Goal: Task Accomplishment & Management: Use online tool/utility

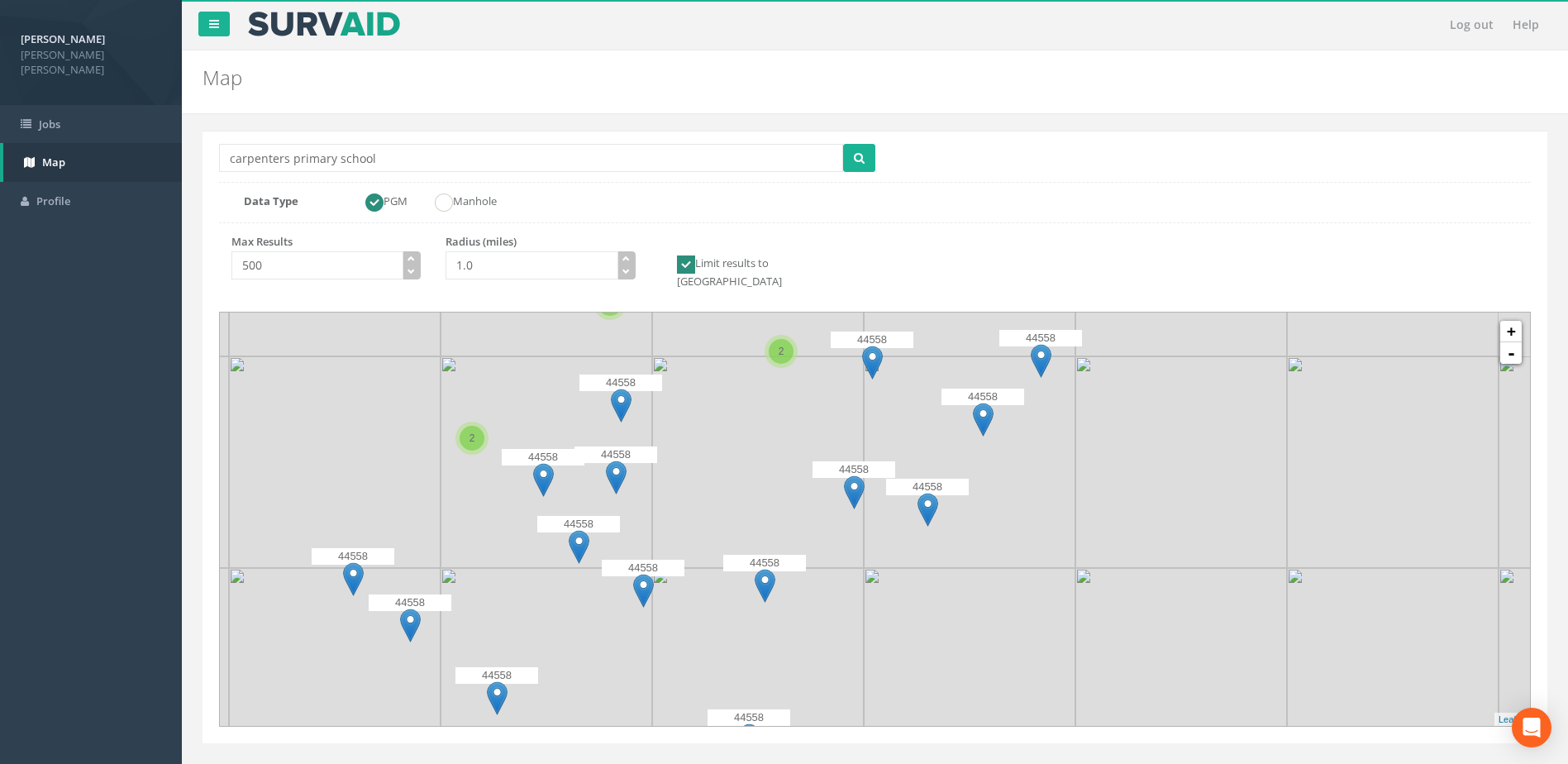
scroll to position [18, 0]
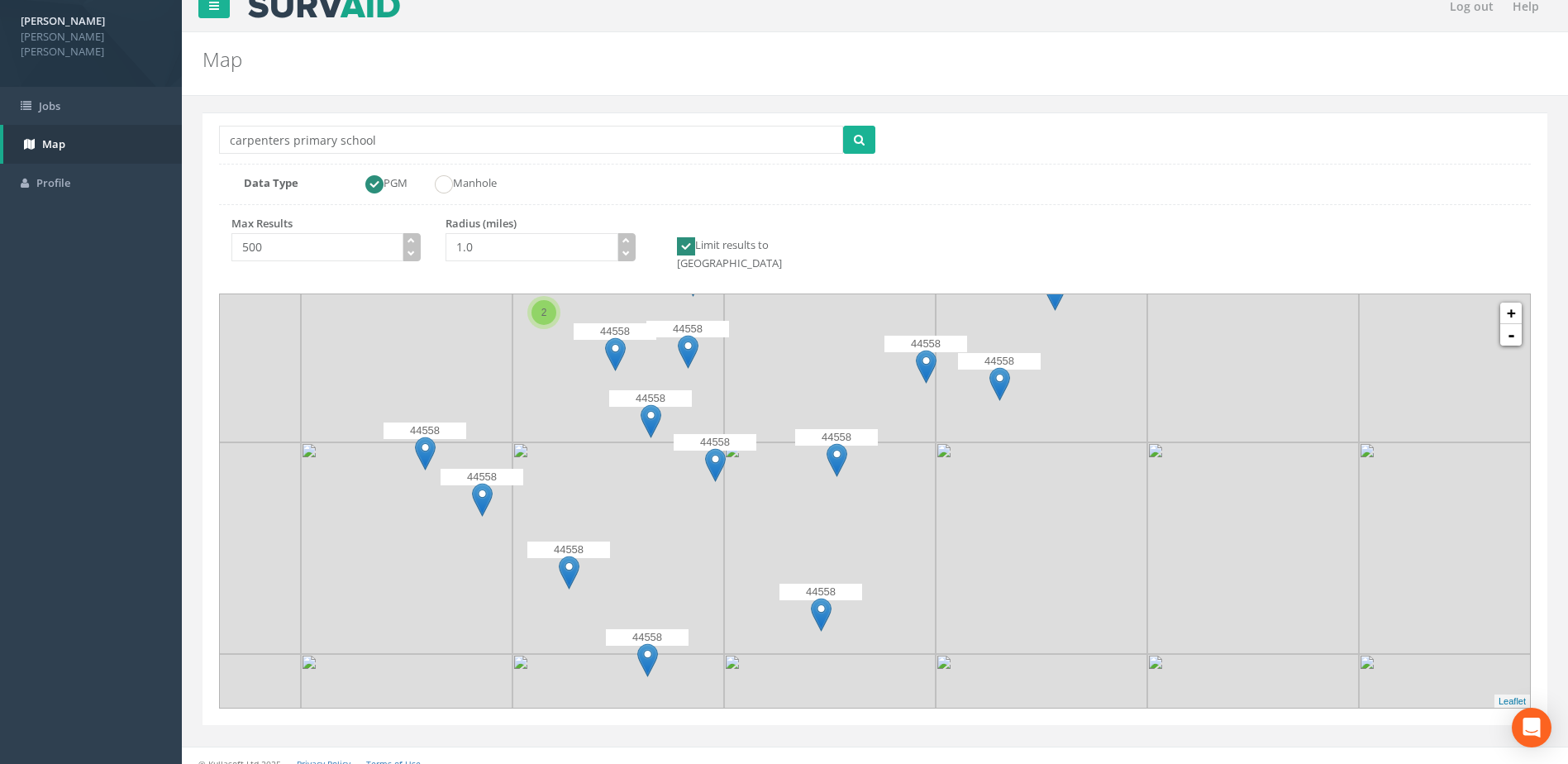
drag, startPoint x: 756, startPoint y: 462, endPoint x: 803, endPoint y: 362, distance: 110.5
click at [803, 362] on img at bounding box center [830, 336] width 212 height 212
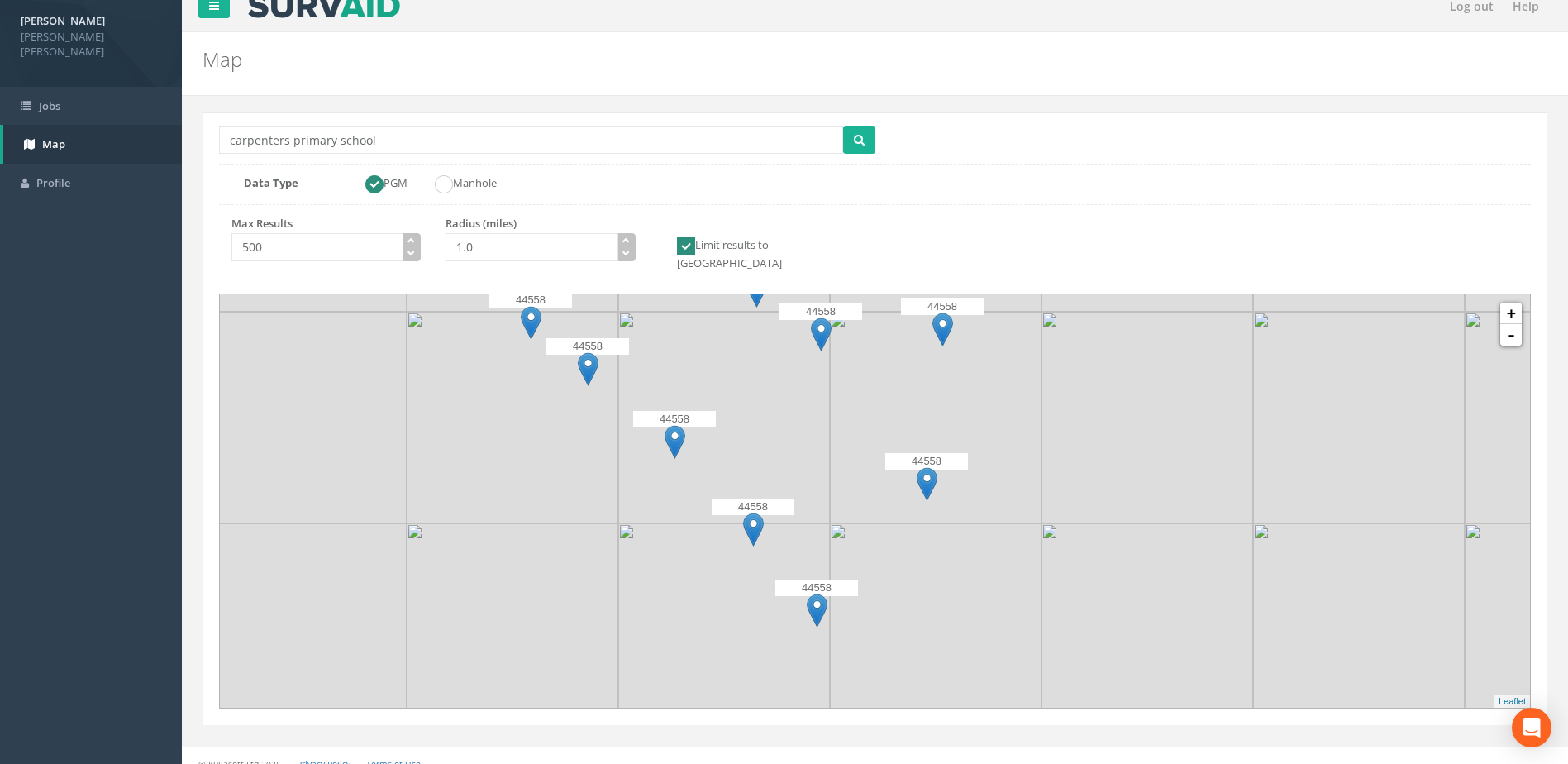
drag, startPoint x: 832, startPoint y: 516, endPoint x: 843, endPoint y: 507, distance: 14.2
click at [848, 98] on div at bounding box center [848, 98] width 0 height 0
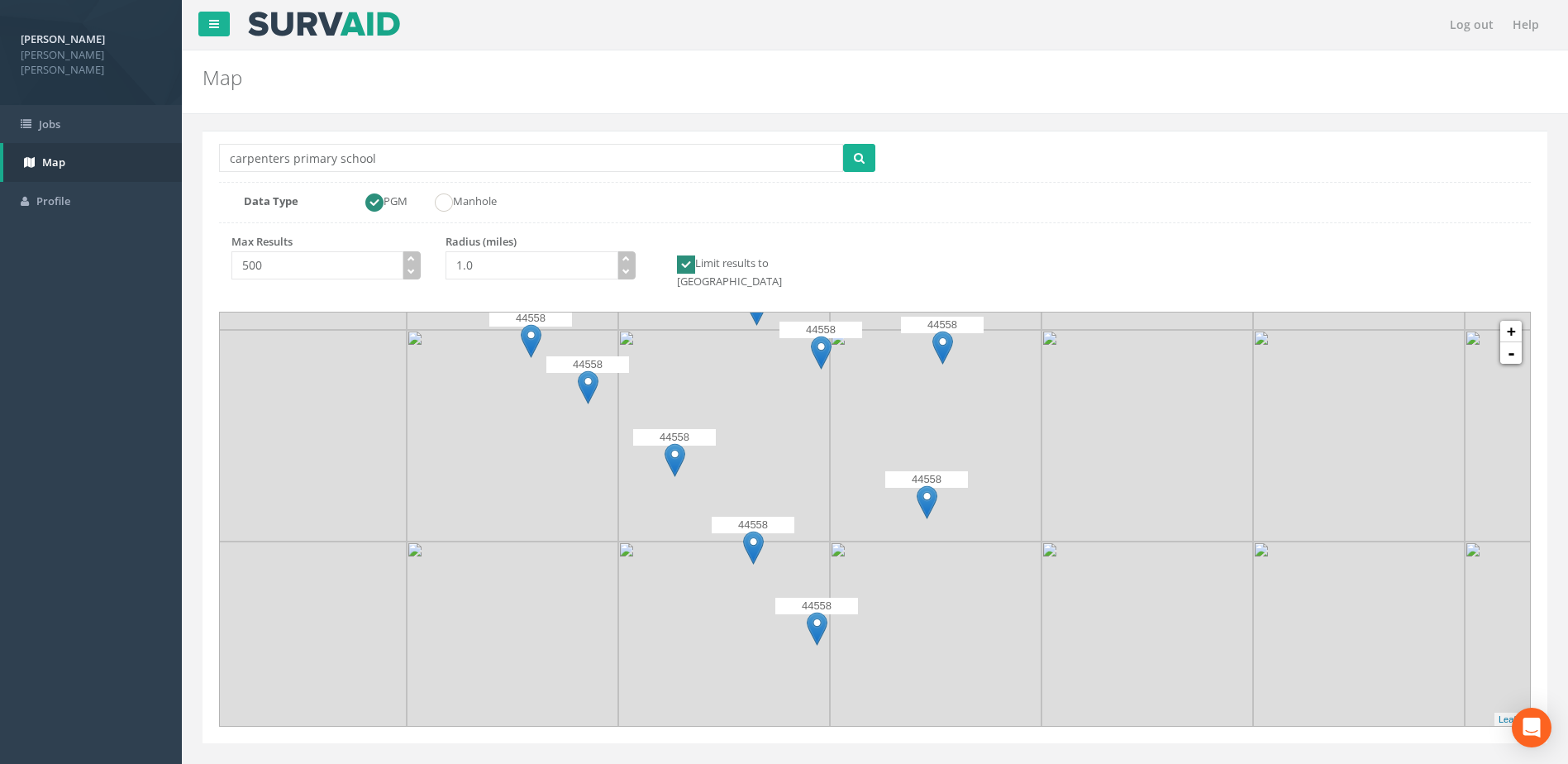
click at [840, 503] on img at bounding box center [936, 436] width 212 height 212
click at [840, 503] on img at bounding box center [936, 436] width 212 height 212
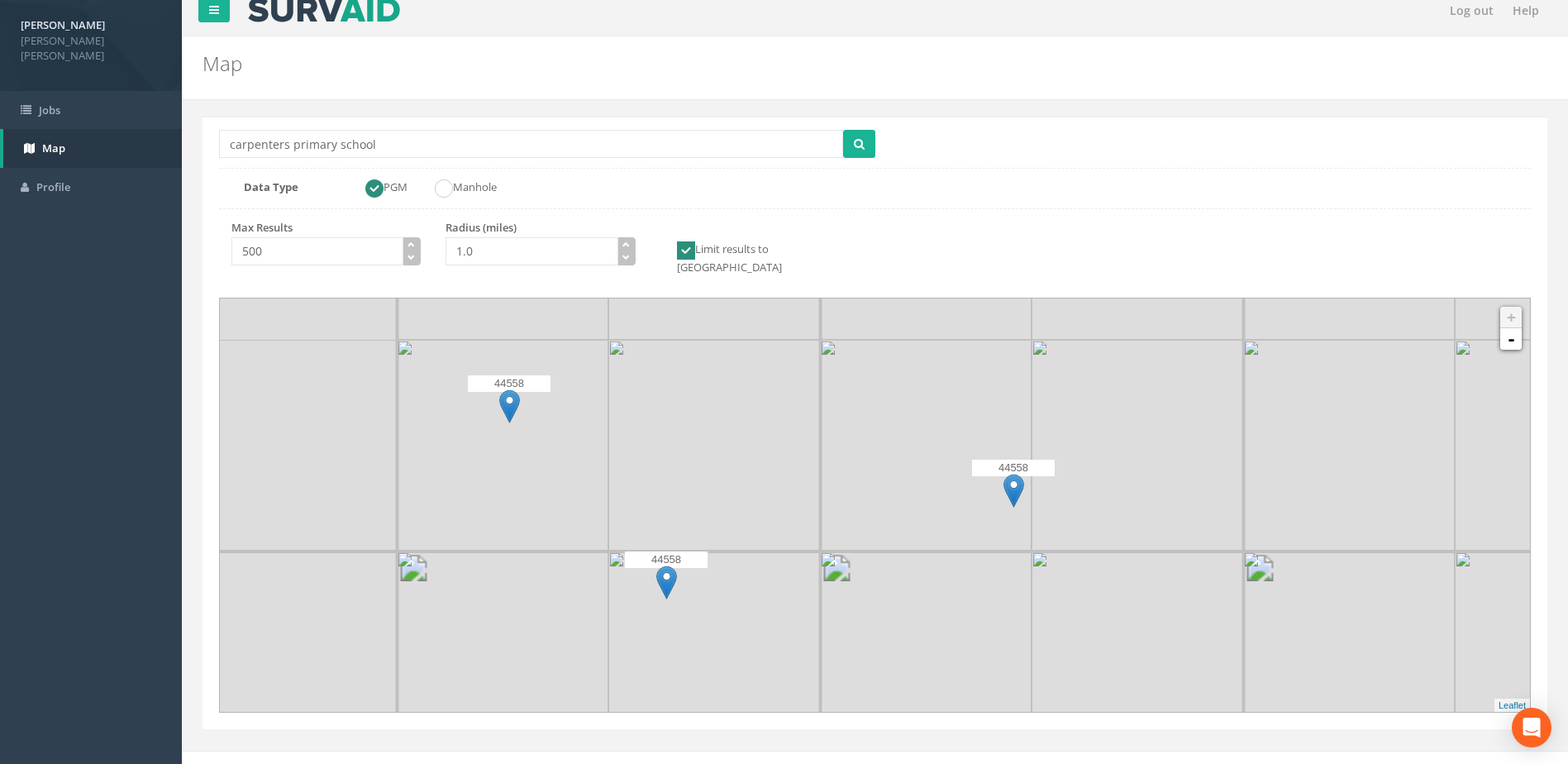
scroll to position [18, 0]
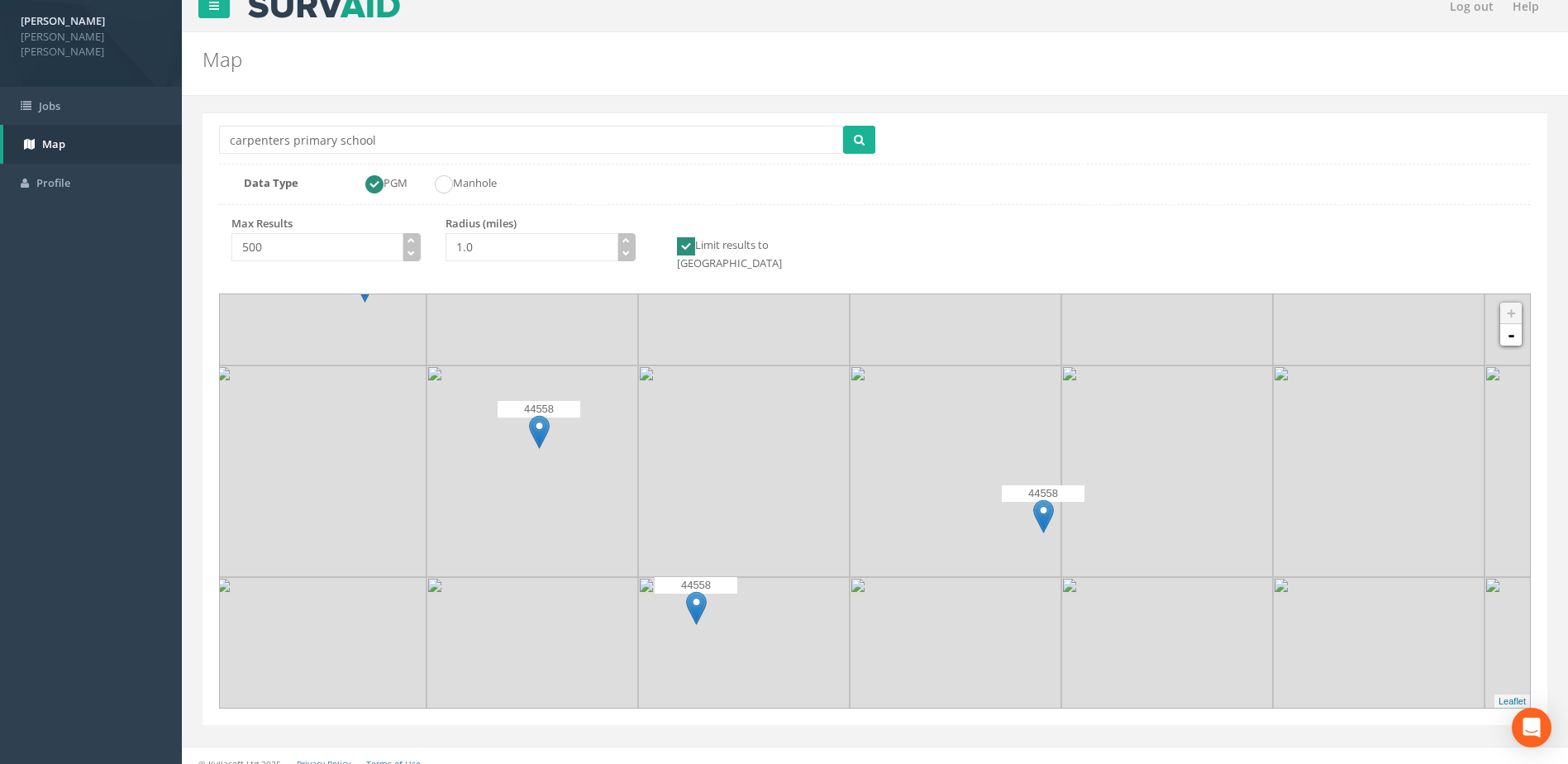
drag, startPoint x: 914, startPoint y: 444, endPoint x: 953, endPoint y: 496, distance: 65.0
click at [953, 496] on img at bounding box center [955, 471] width 212 height 212
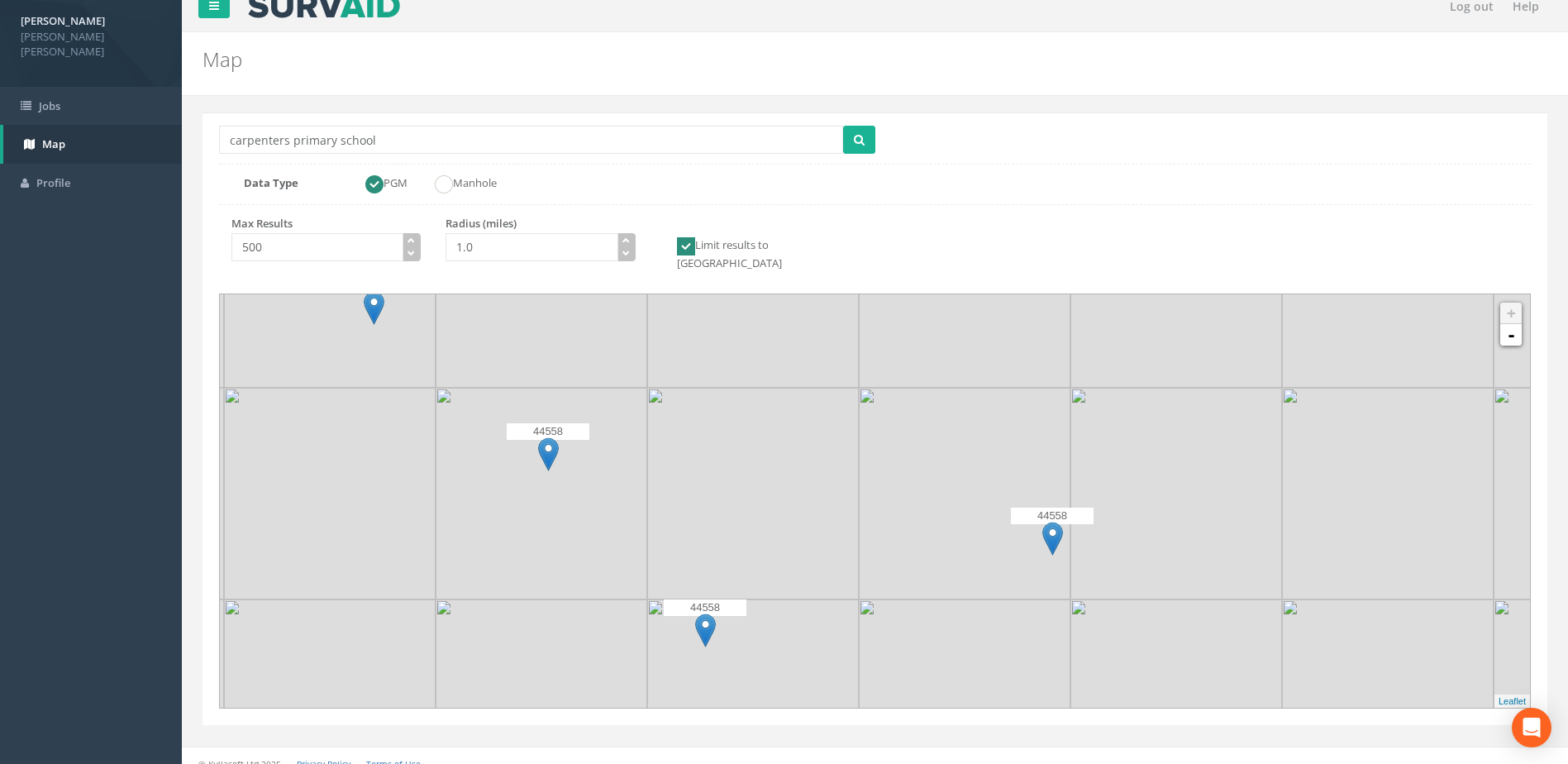
scroll to position [0, 0]
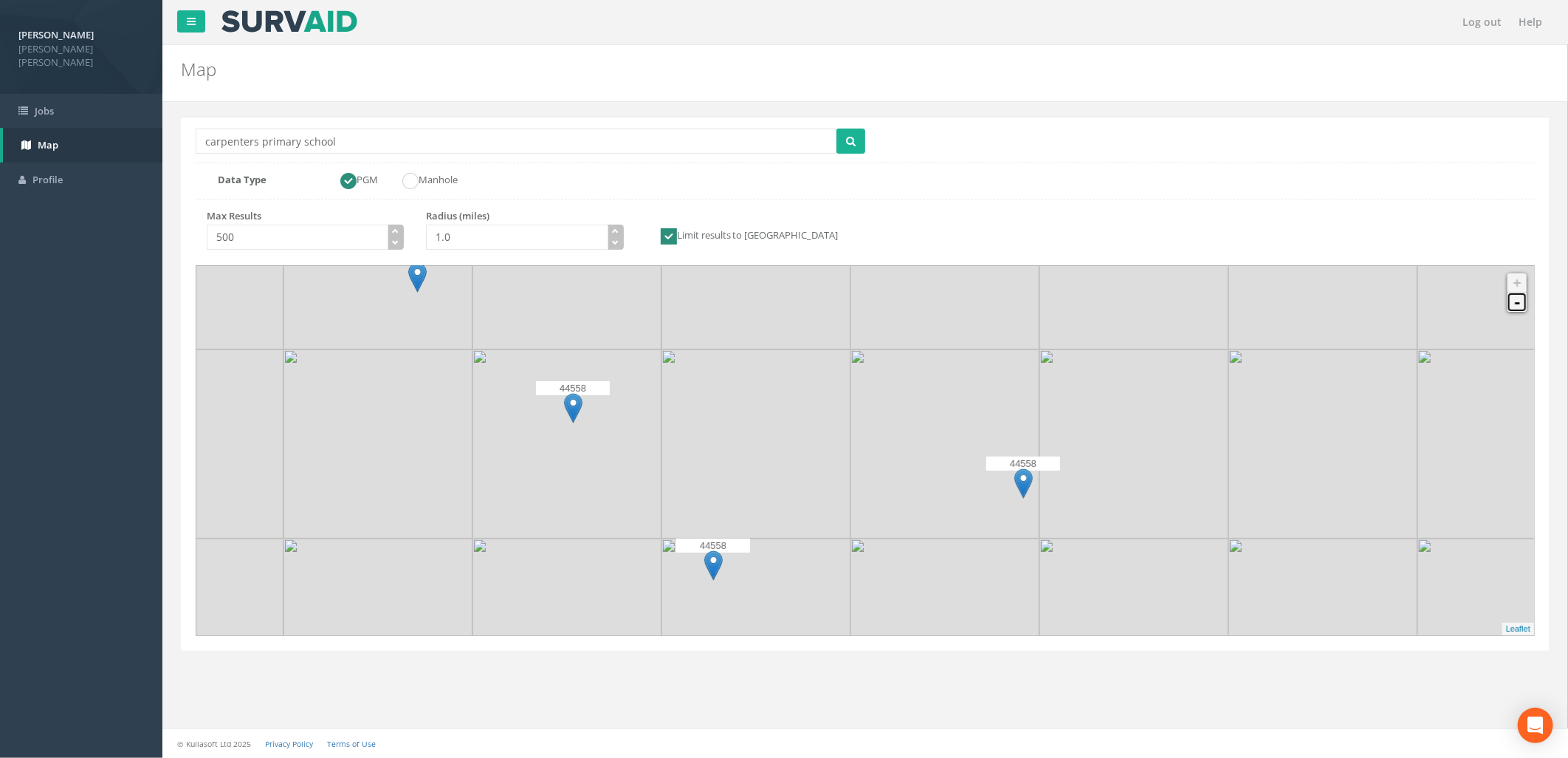
click at [1400, 301] on link "-" at bounding box center [1517, 302] width 19 height 19
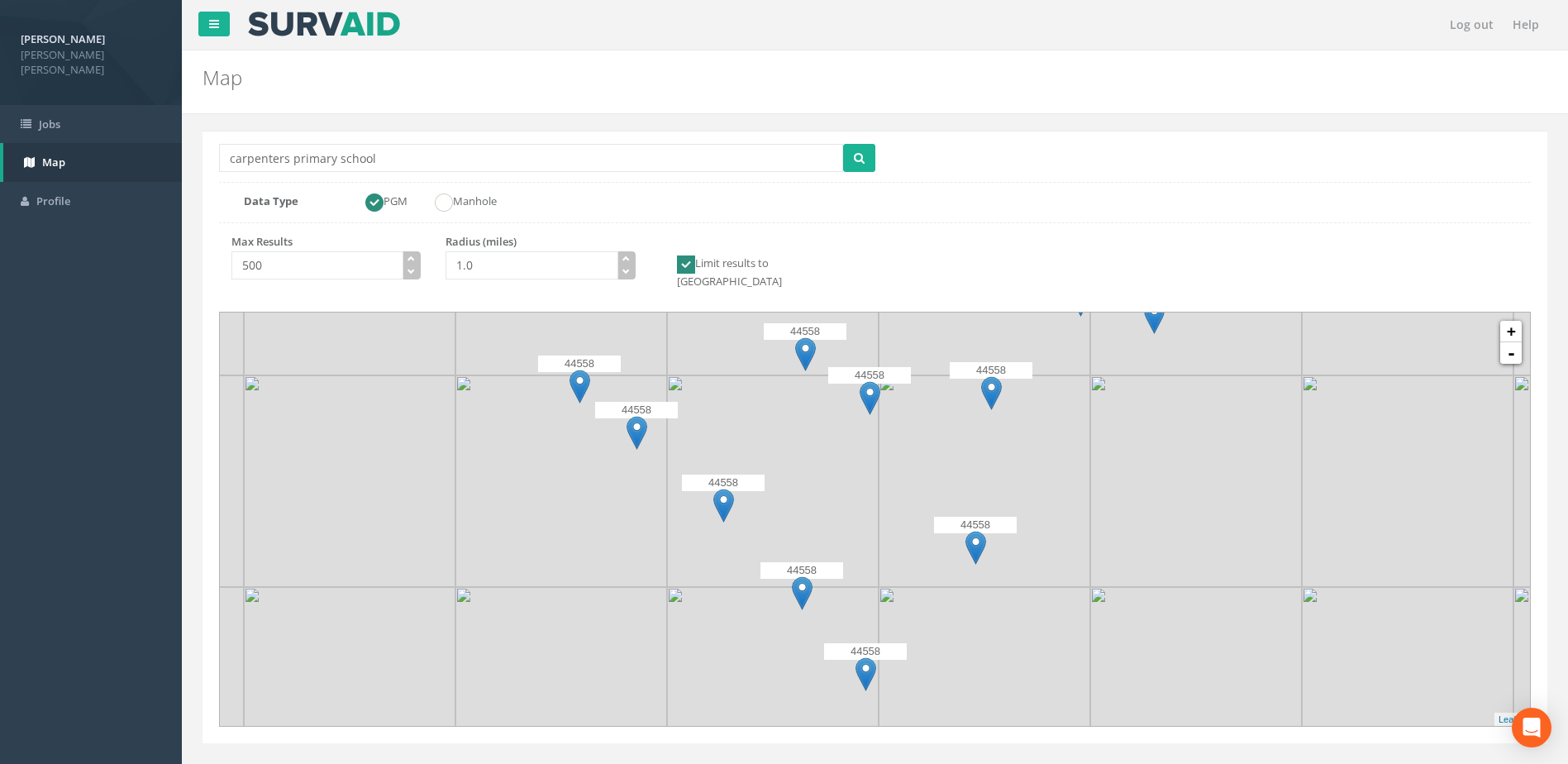
drag, startPoint x: 853, startPoint y: 487, endPoint x: 869, endPoint y: 485, distance: 16.1
click at [870, 509] on img at bounding box center [773, 481] width 212 height 212
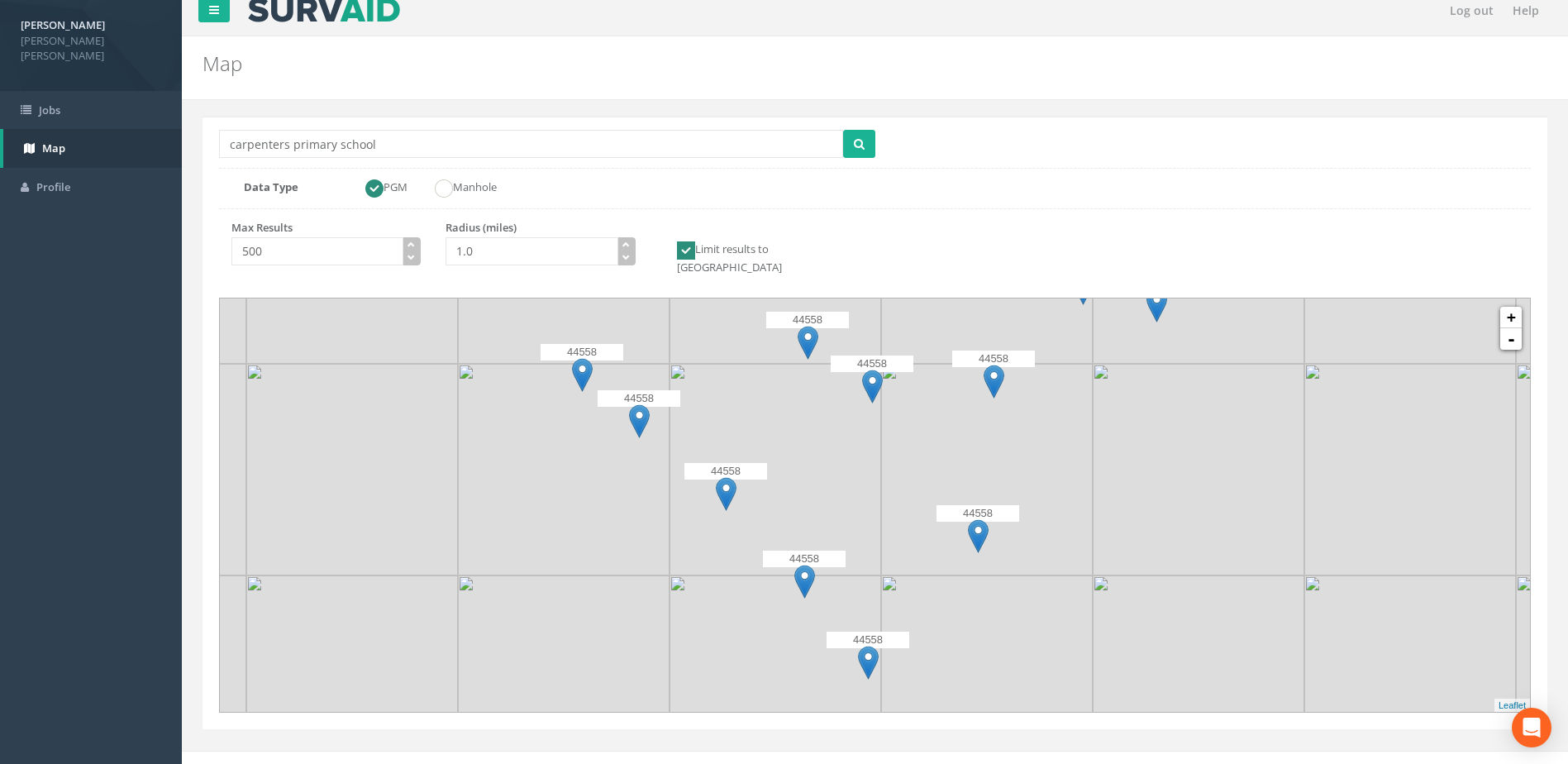
scroll to position [18, 0]
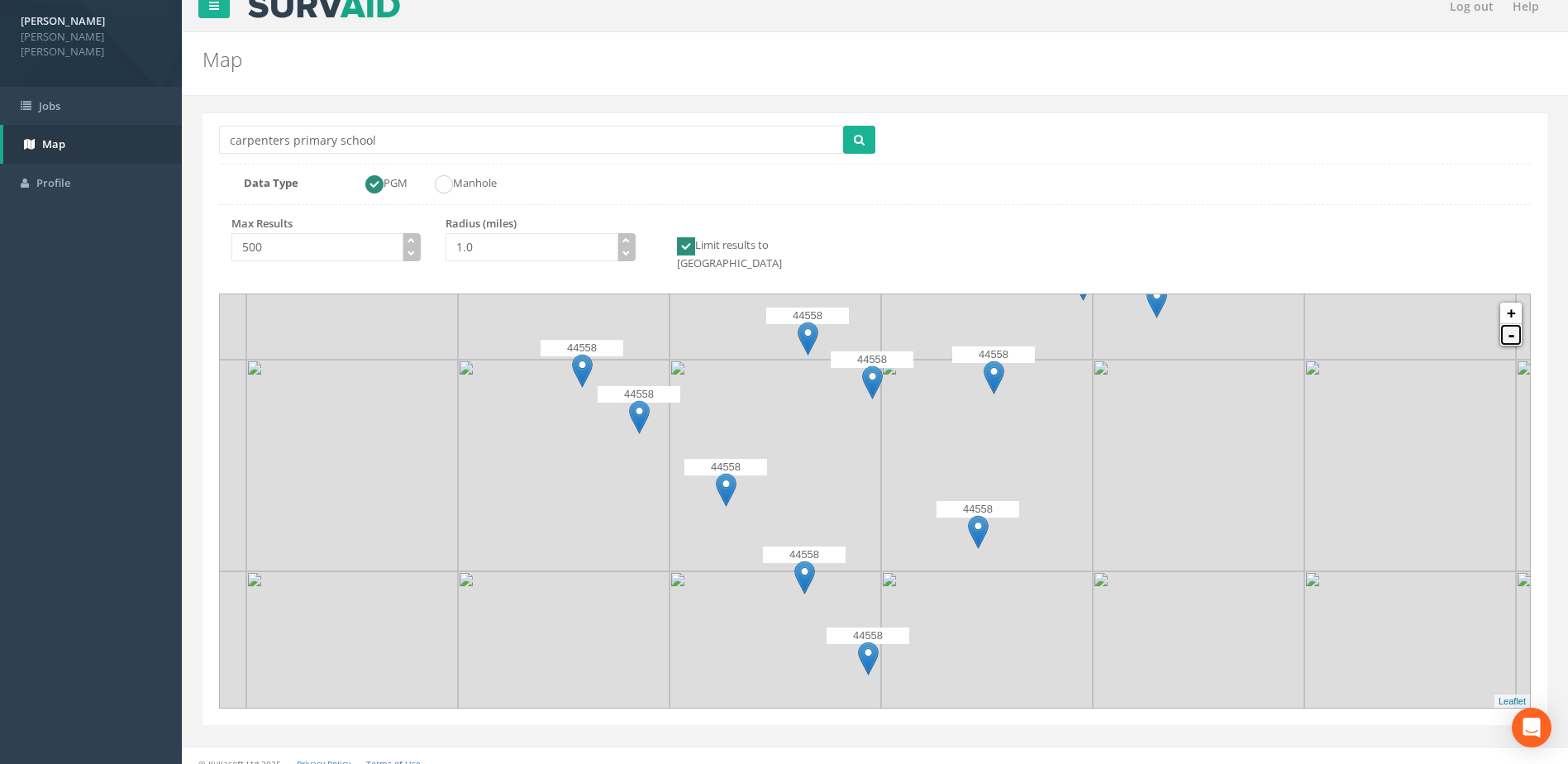
click at [1518, 324] on link "-" at bounding box center [1511, 334] width 21 height 21
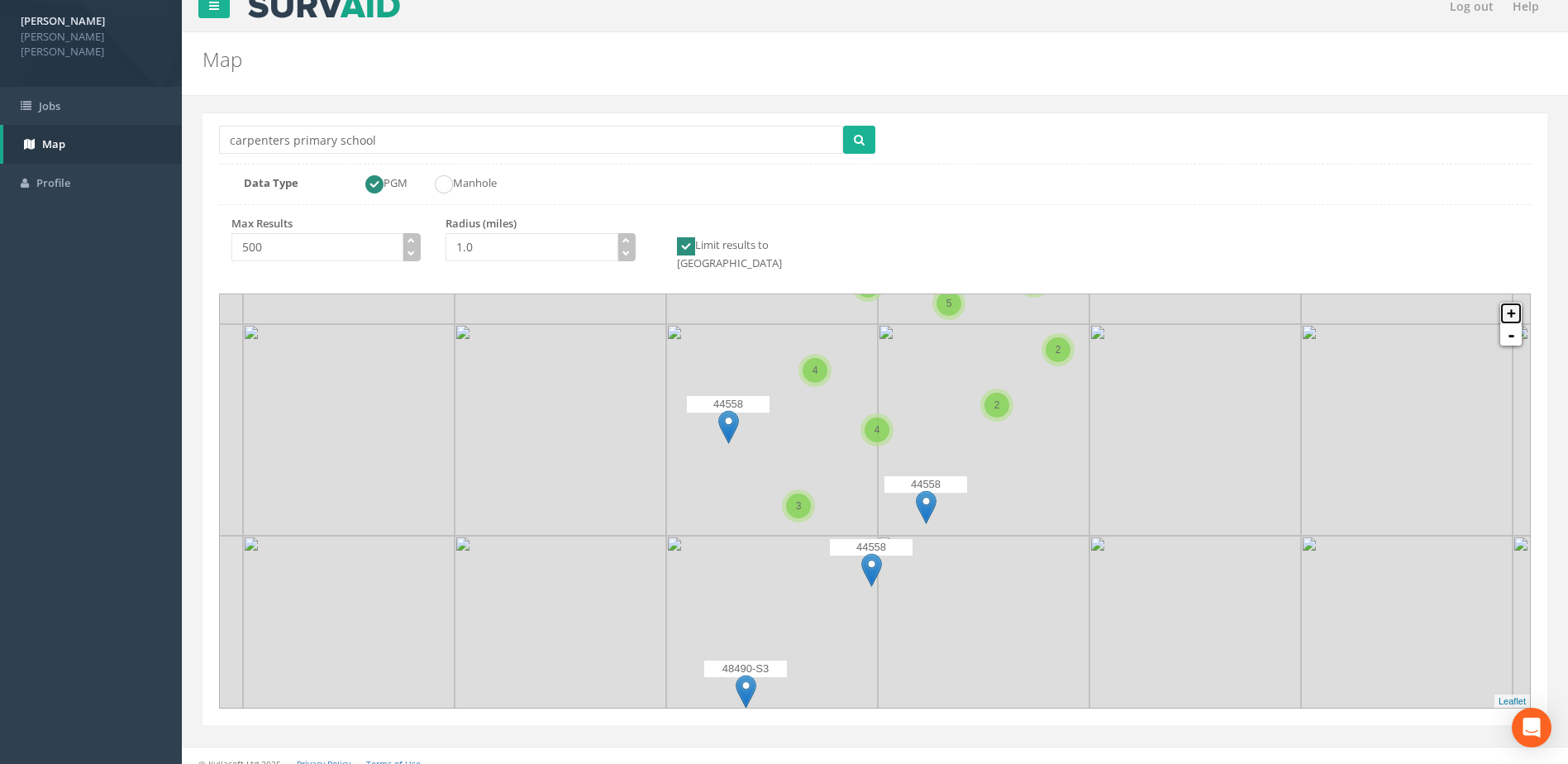
click at [1515, 303] on link "+" at bounding box center [1511, 313] width 21 height 21
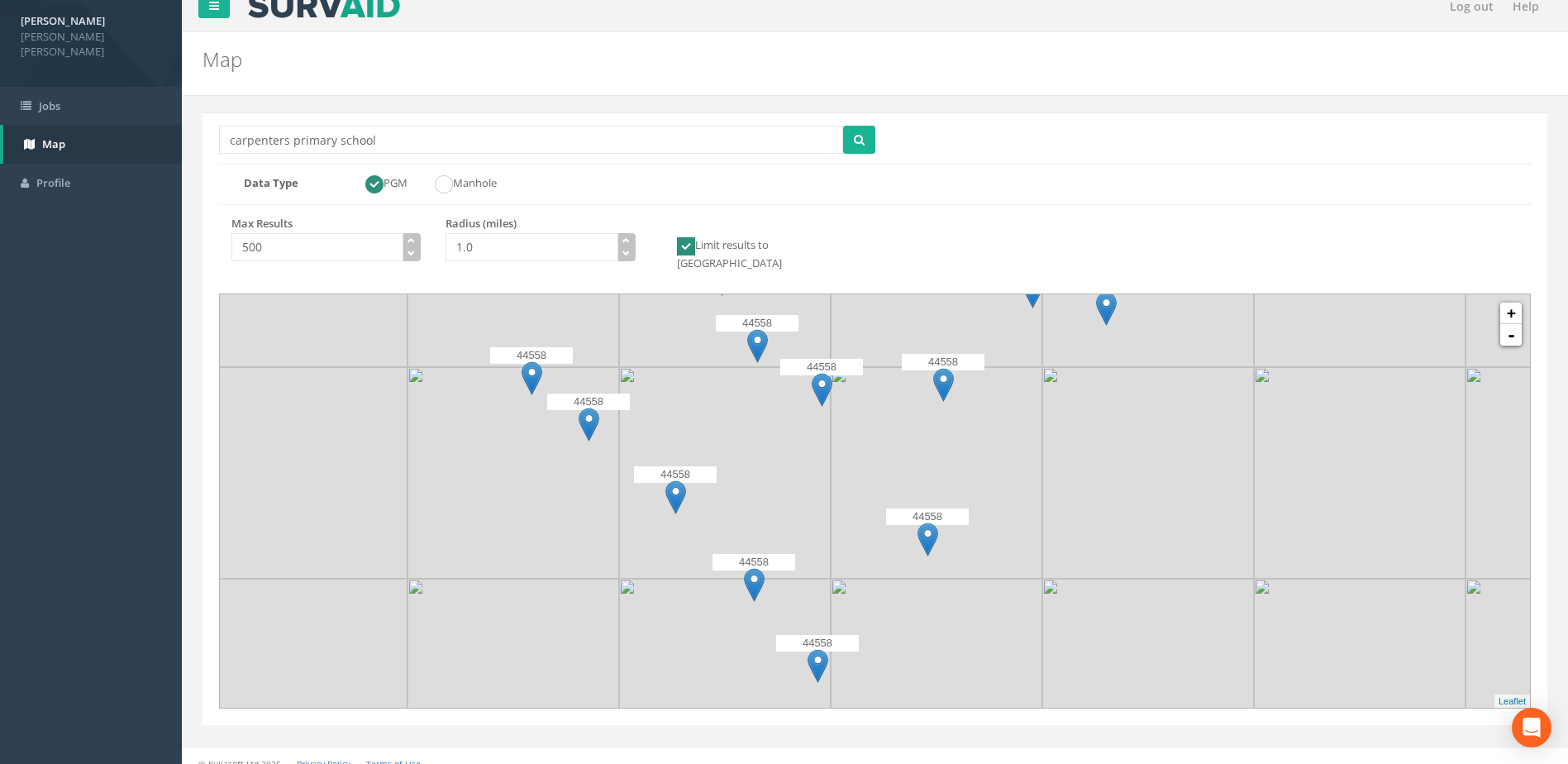
drag, startPoint x: 842, startPoint y: 447, endPoint x: 791, endPoint y: 458, distance: 52.2
click at [791, 458] on icon at bounding box center [825, 509] width 1706 height 538
drag, startPoint x: 567, startPoint y: 656, endPoint x: 569, endPoint y: 646, distance: 10.2
click at [567, 656] on icon at bounding box center [875, 500] width 1706 height 538
click at [1216, 73] on div "Map" at bounding box center [760, 55] width 1141 height 46
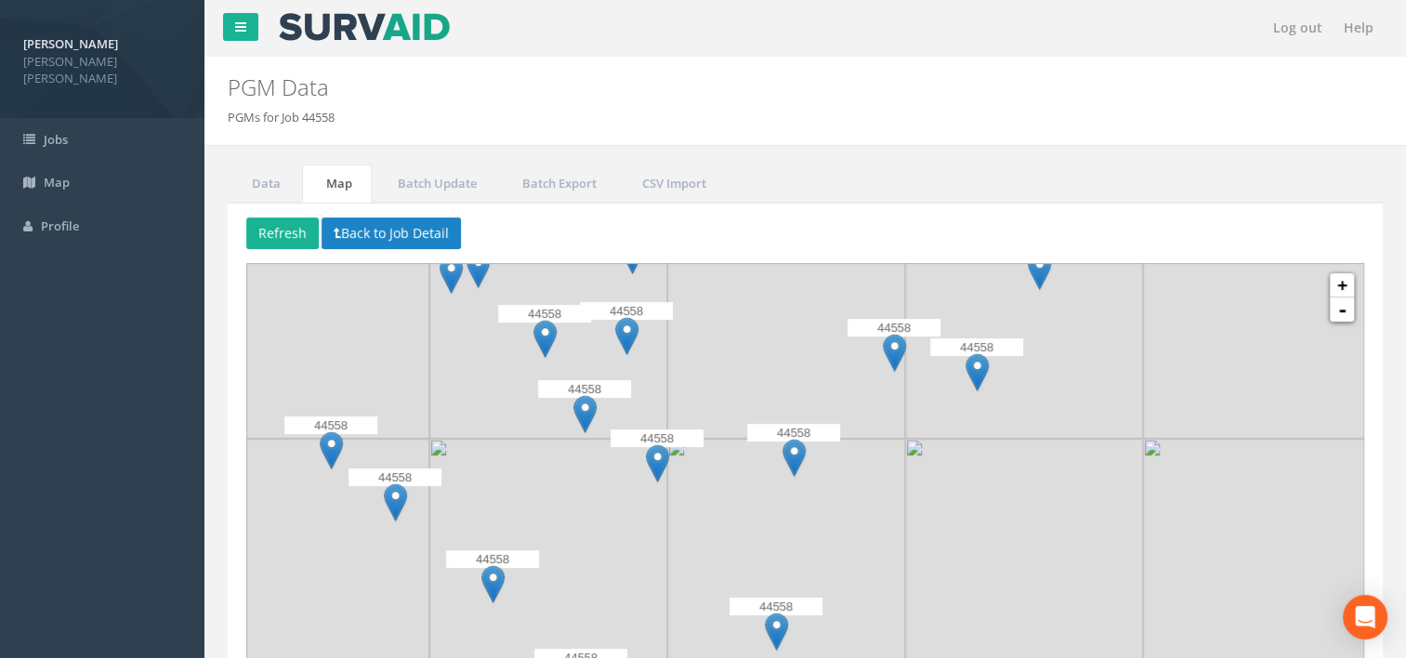
drag, startPoint x: 788, startPoint y: 481, endPoint x: 813, endPoint y: 558, distance: 80.2
click at [813, 558] on img at bounding box center [786, 558] width 238 height 238
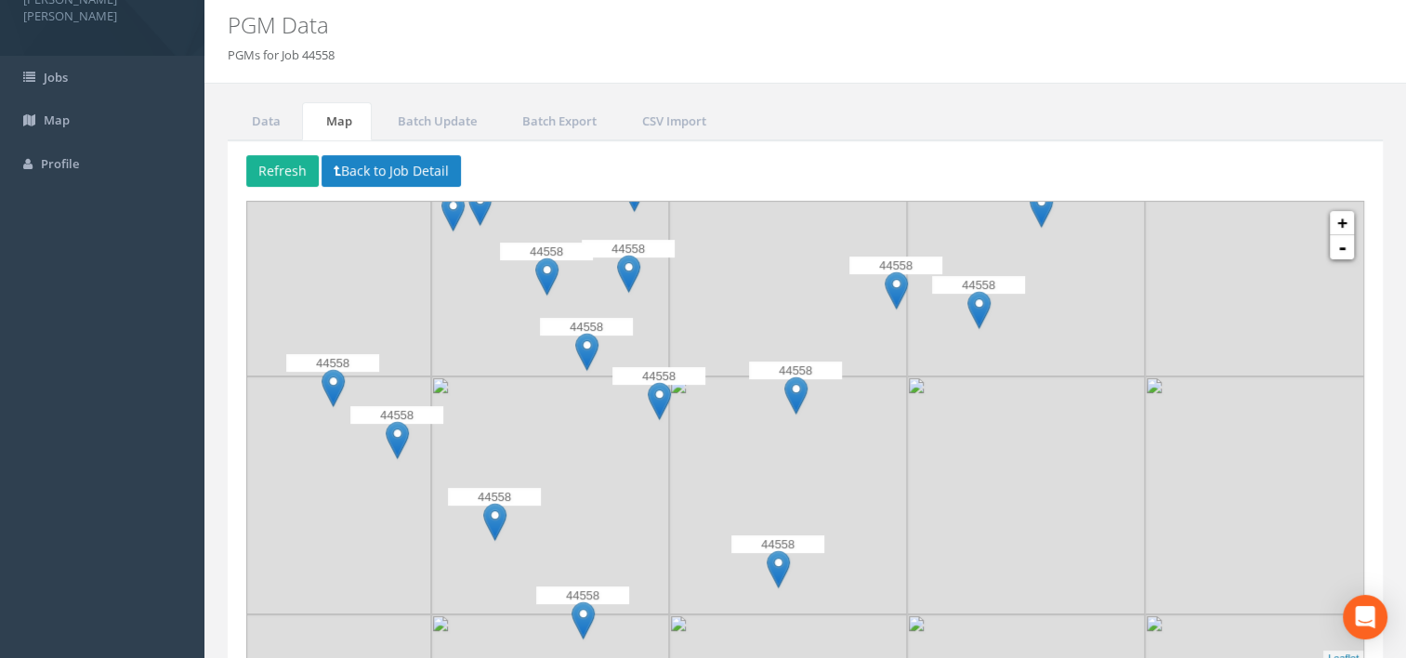
scroll to position [148, 0]
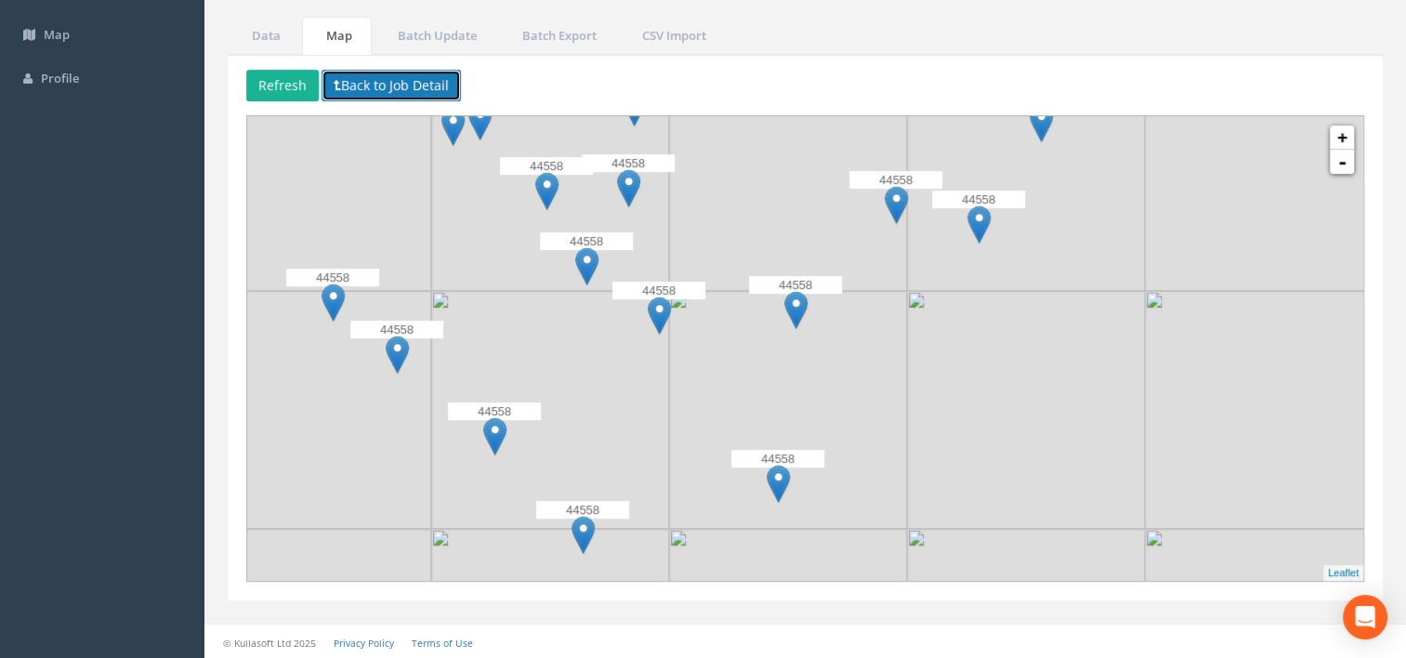
click at [362, 82] on button "Back to Job Detail" at bounding box center [391, 86] width 139 height 32
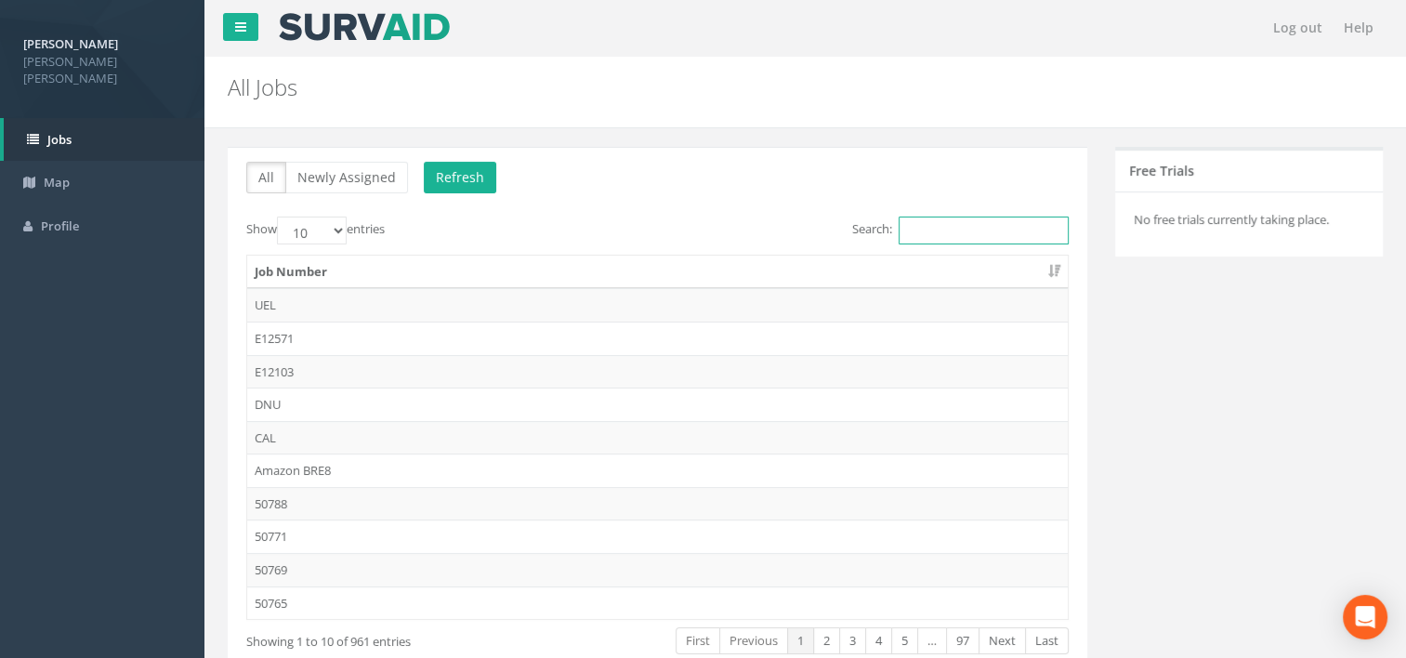
click at [926, 217] on input "Search:" at bounding box center [984, 231] width 170 height 28
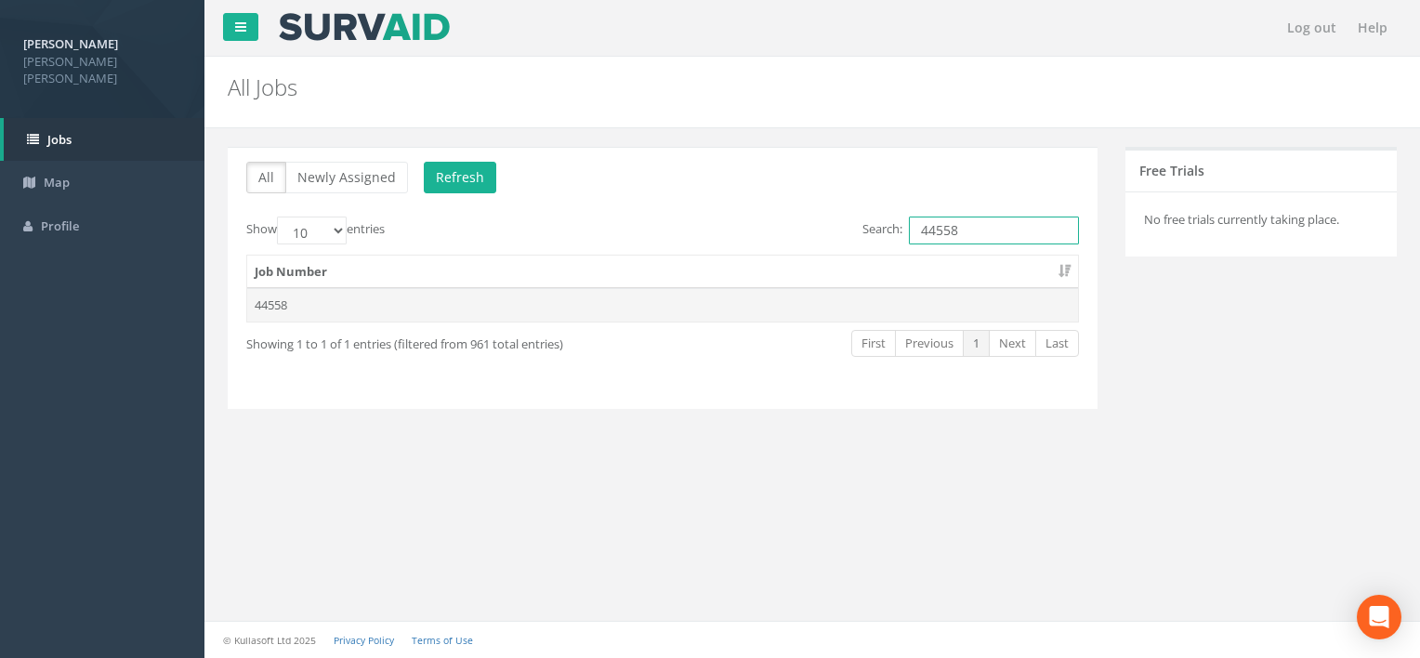
type input "44558"
click at [764, 316] on td "44558" at bounding box center [662, 304] width 831 height 33
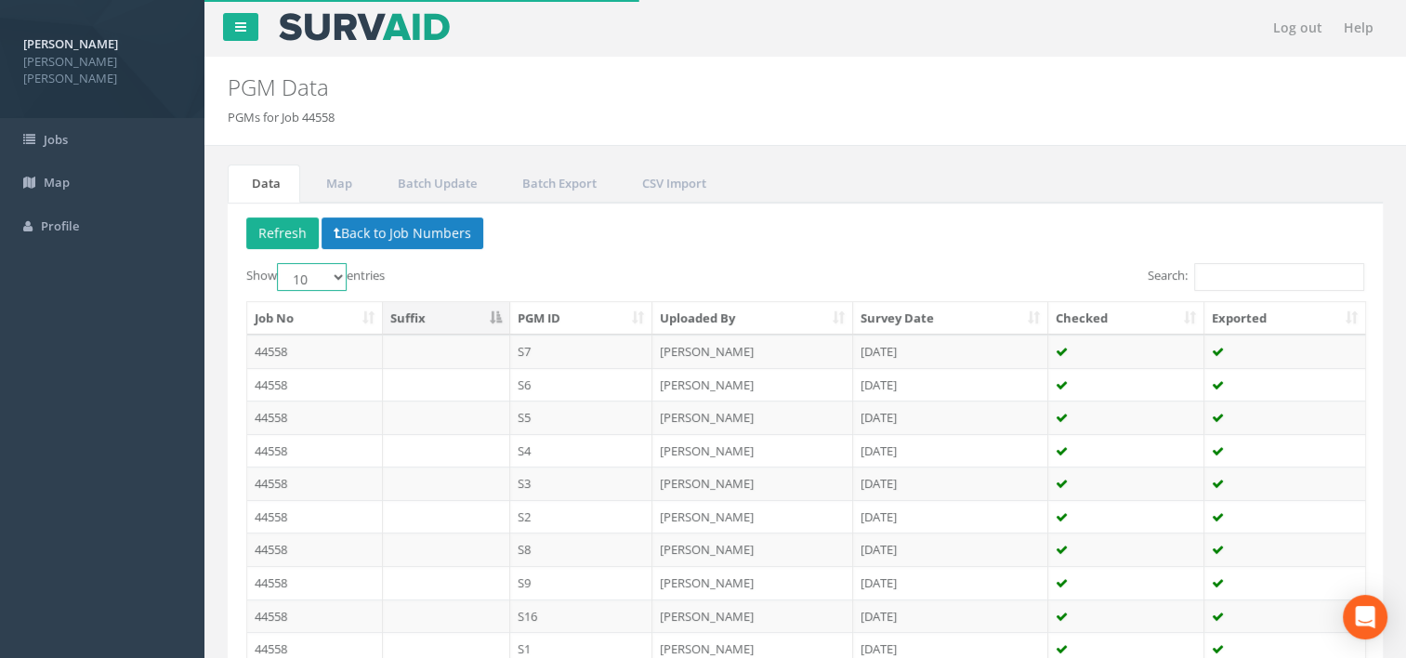
click at [338, 271] on select "10 25 50 100" at bounding box center [312, 277] width 70 height 28
select select "50"
click at [280, 263] on select "10 25 50 100" at bounding box center [312, 277] width 70 height 28
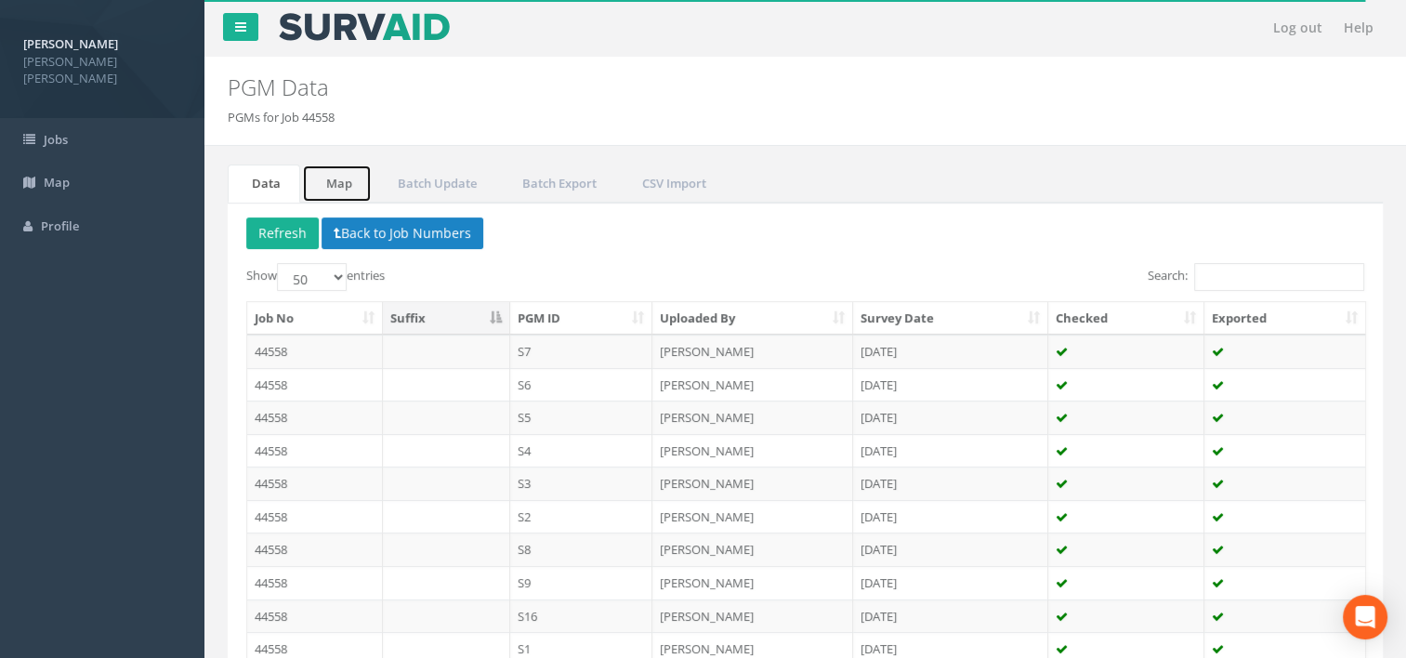
click at [346, 191] on link "Map" at bounding box center [337, 183] width 70 height 38
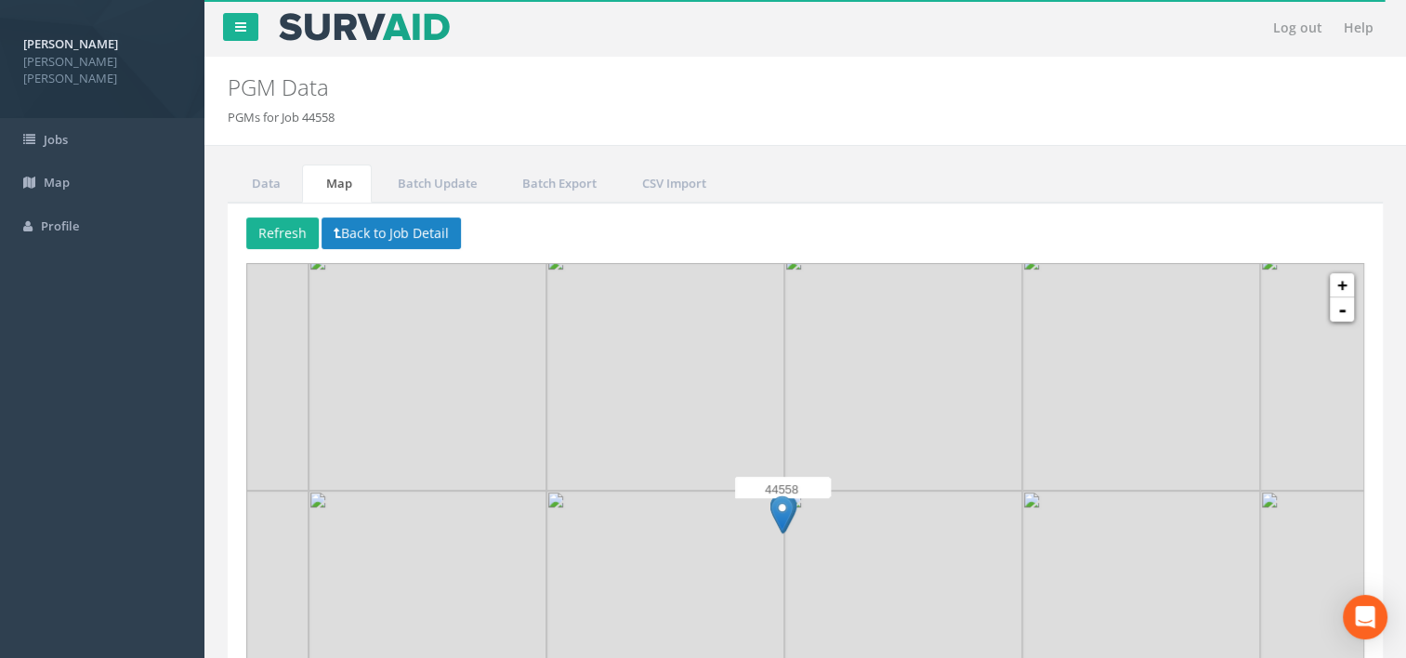
drag, startPoint x: 775, startPoint y: 435, endPoint x: 758, endPoint y: 338, distance: 98.1
click at [758, 338] on img at bounding box center [665, 372] width 238 height 238
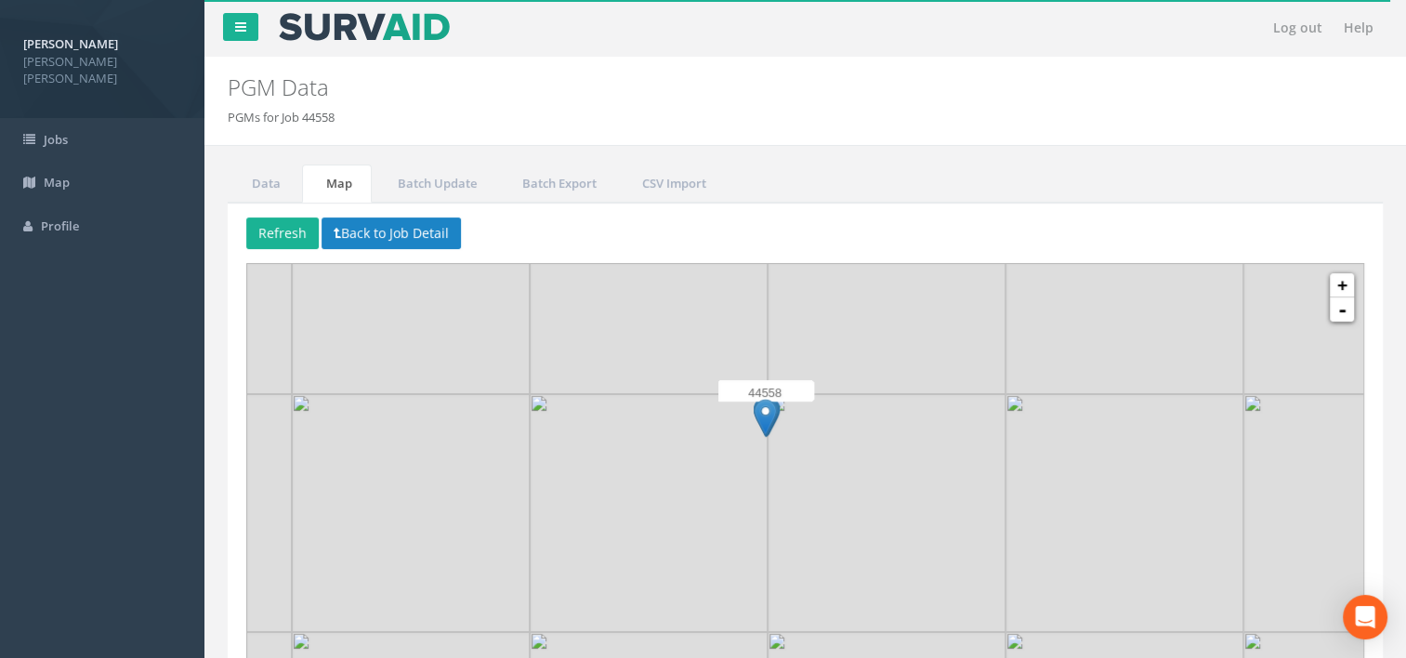
click at [785, 419] on div "44558" at bounding box center [764, 412] width 93 height 56
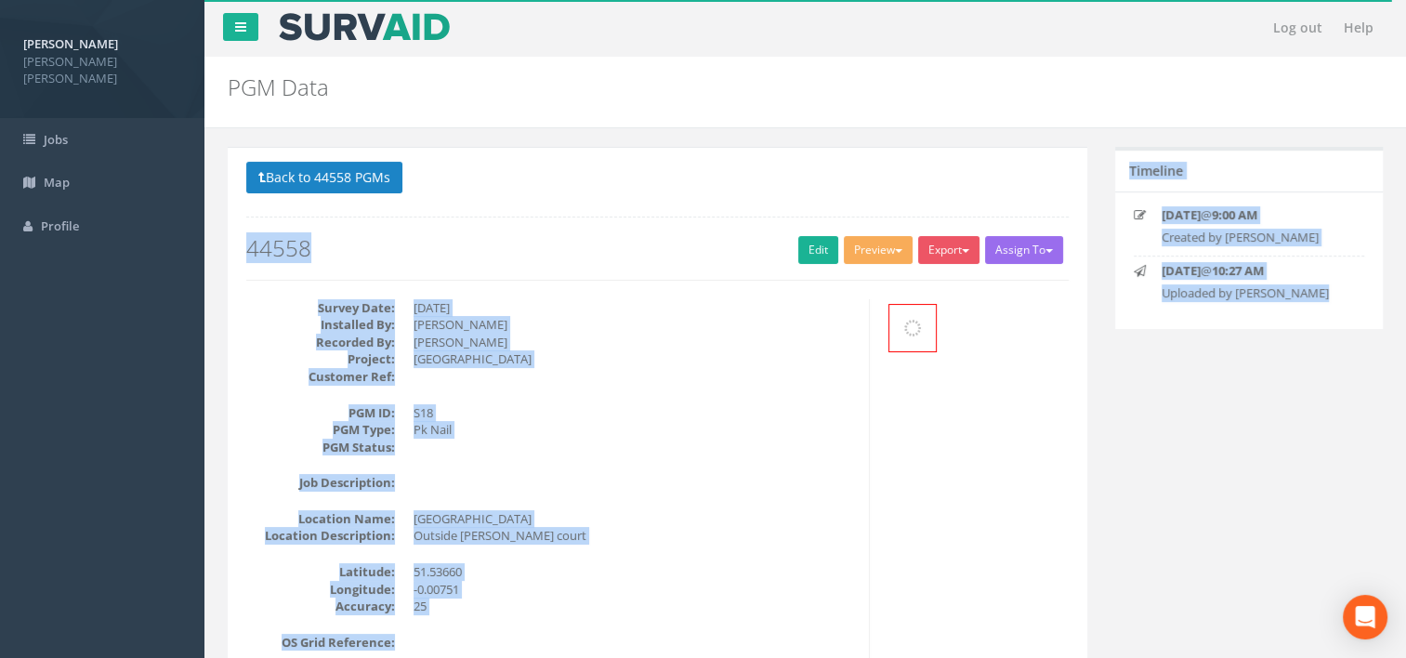
click at [785, 421] on dd "Pk Nail" at bounding box center [634, 430] width 441 height 18
click at [360, 177] on button "Back to 44558 PGMs" at bounding box center [324, 178] width 156 height 32
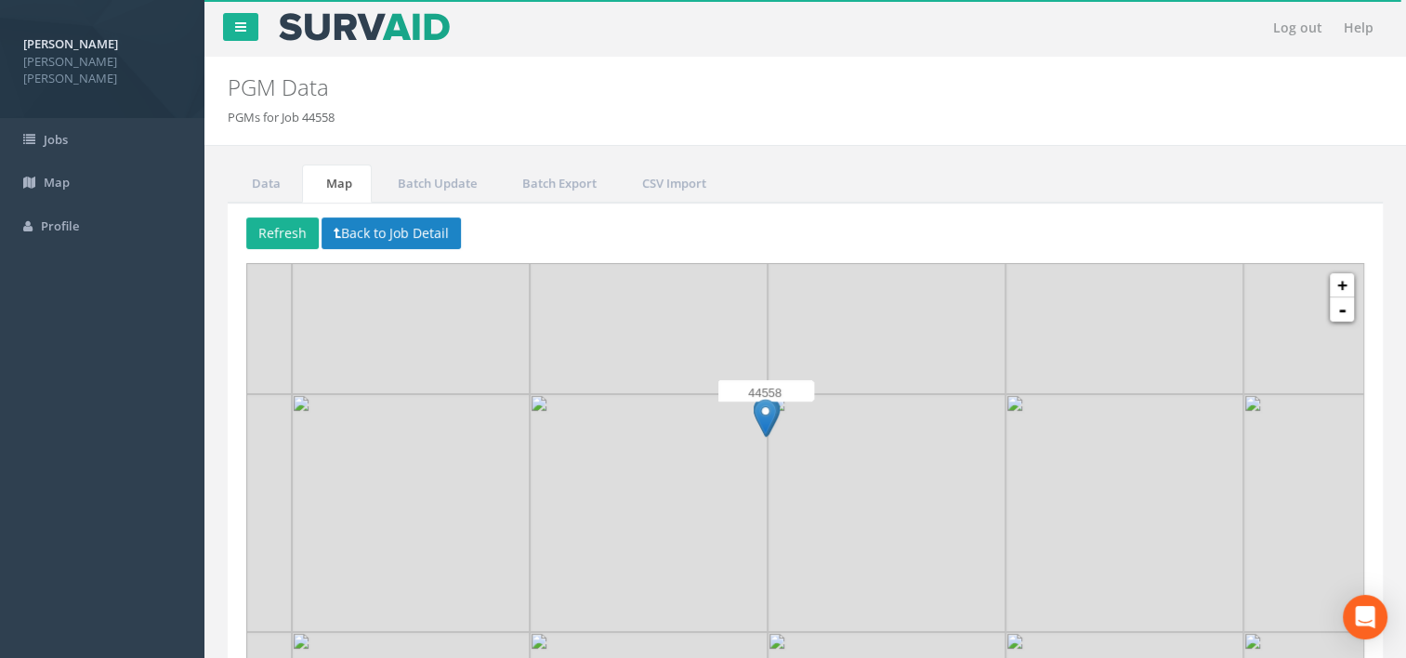
click at [790, 471] on img at bounding box center [887, 513] width 238 height 238
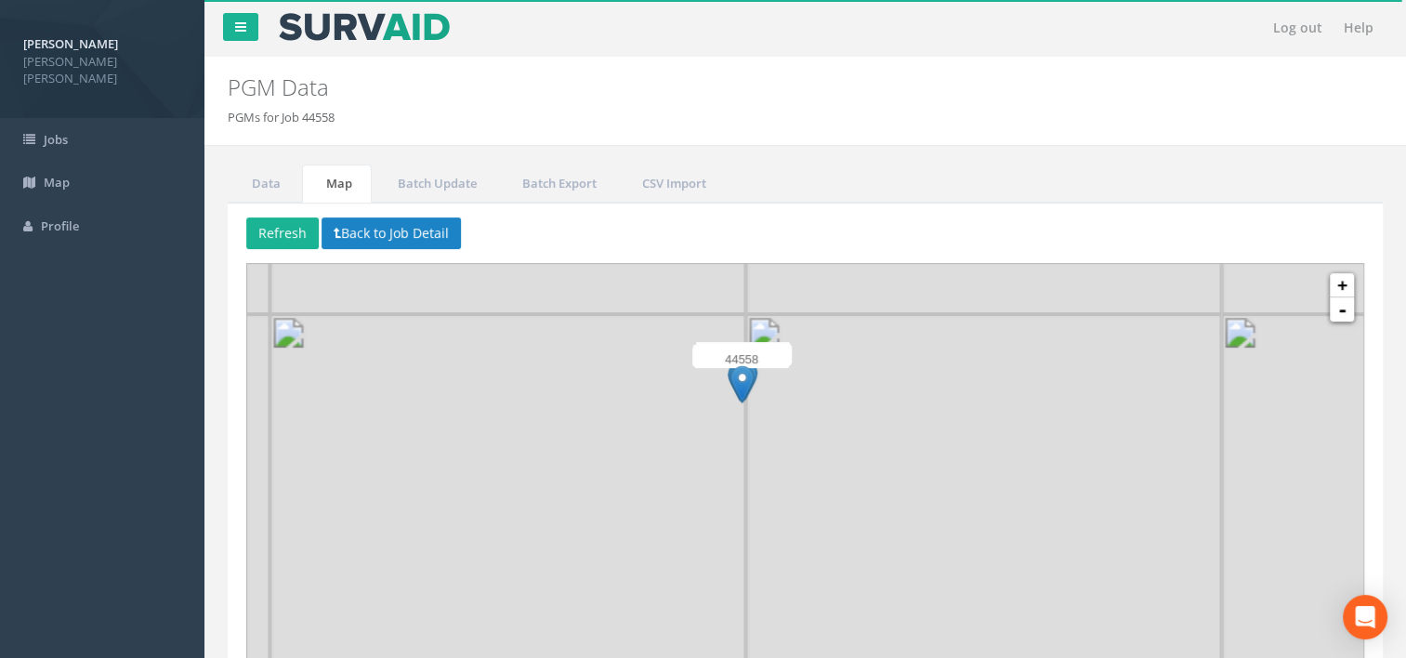
click at [206, 68] on div at bounding box center [206, 68] width 0 height 0
click at [790, 471] on img at bounding box center [864, 434] width 238 height 238
click at [789, 453] on img at bounding box center [864, 434] width 238 height 238
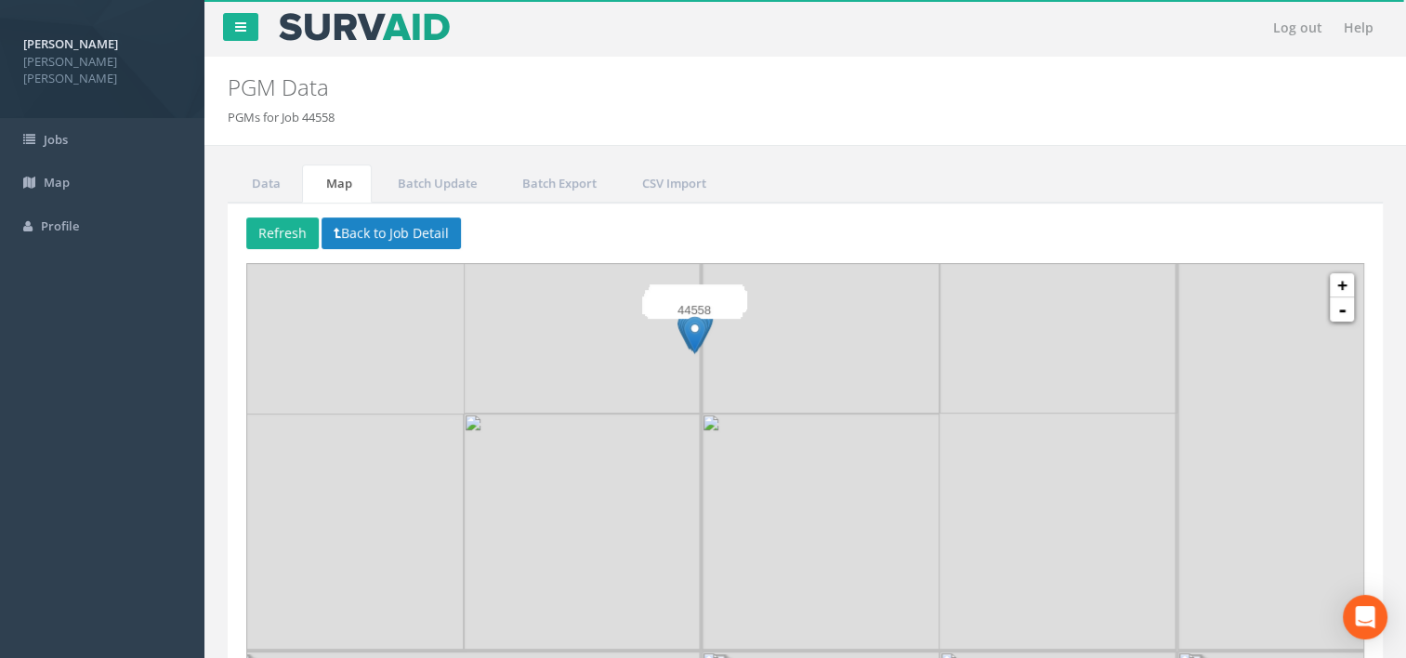
click at [787, 416] on img at bounding box center [821, 533] width 238 height 238
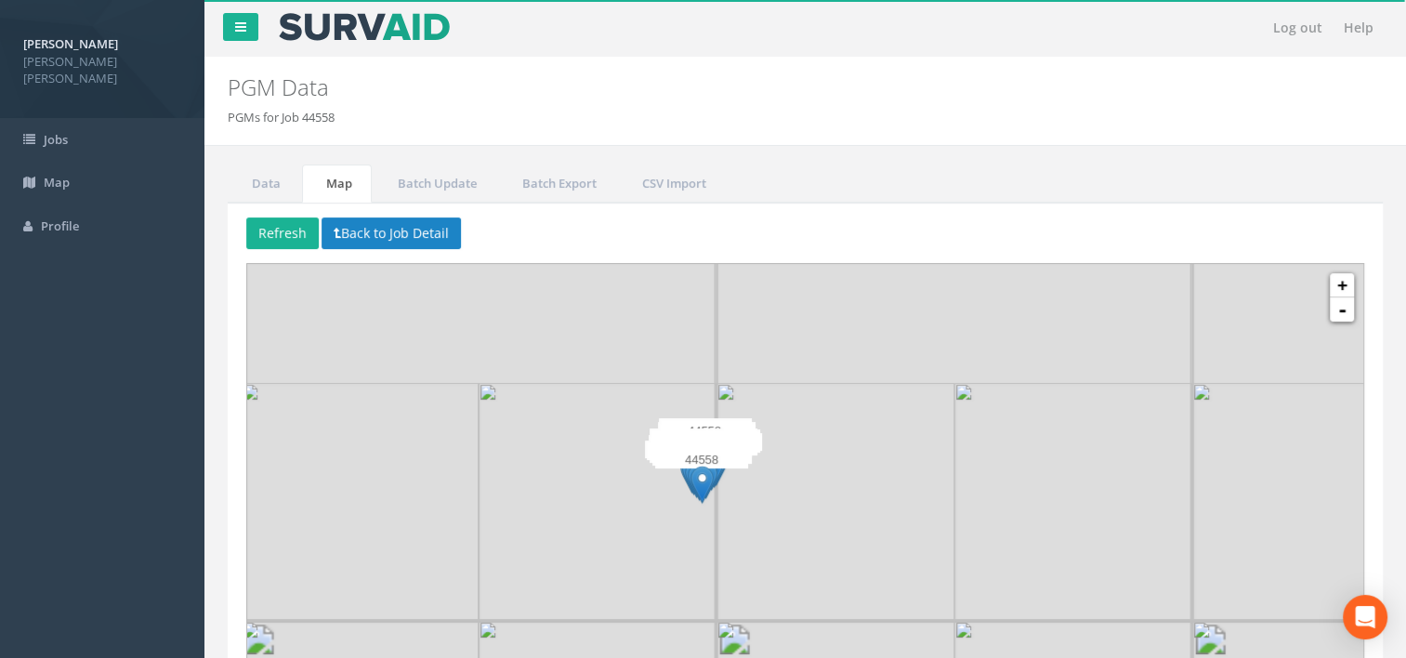
drag, startPoint x: 743, startPoint y: 364, endPoint x: 844, endPoint y: 577, distance: 235.7
click at [307, 280] on div at bounding box center [307, 280] width 0 height 0
click at [812, 522] on img at bounding box center [836, 502] width 238 height 238
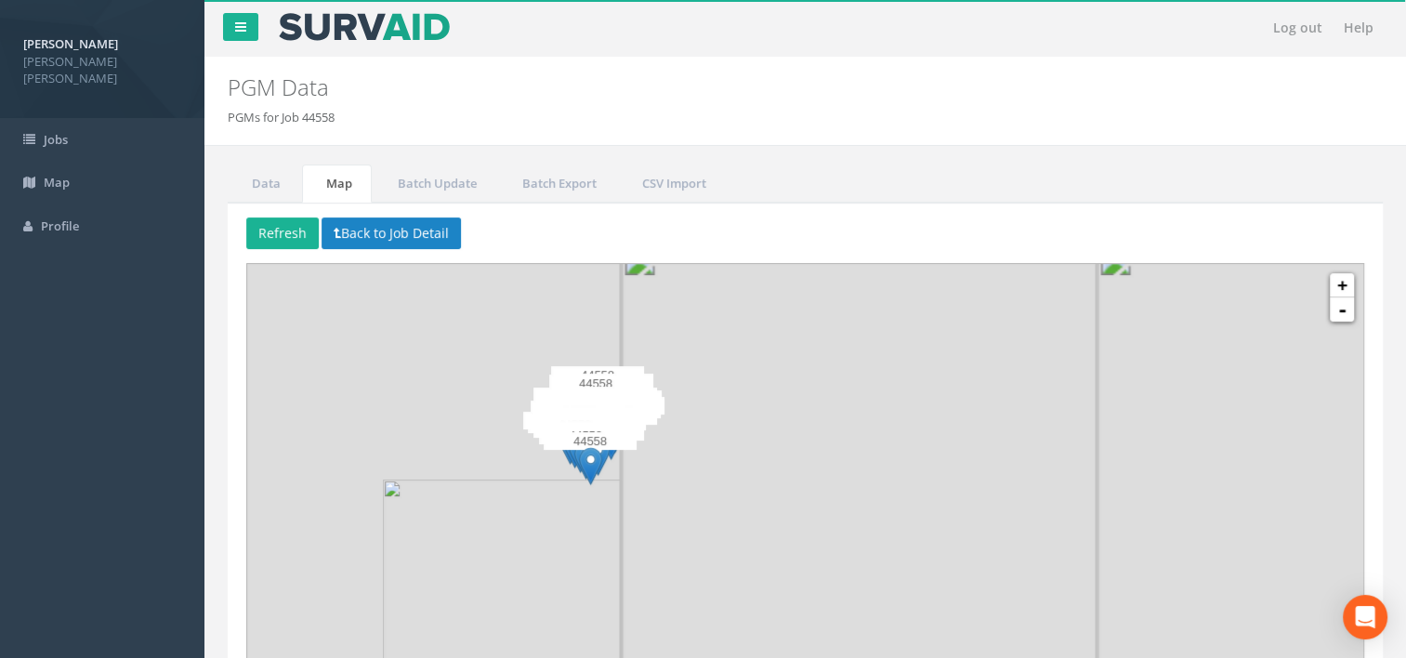
click at [307, 280] on div at bounding box center [307, 280] width 0 height 0
click at [747, 489] on img at bounding box center [740, 599] width 238 height 238
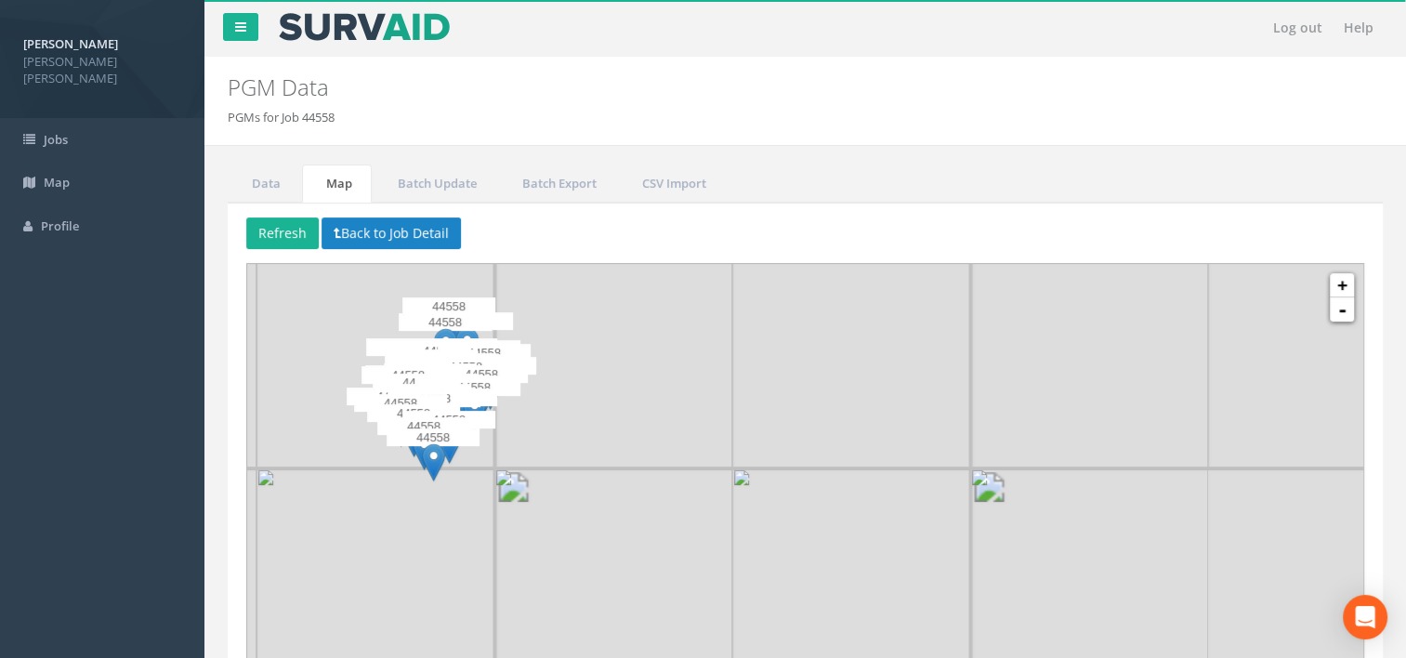
click at [732, 574] on img at bounding box center [613, 587] width 238 height 238
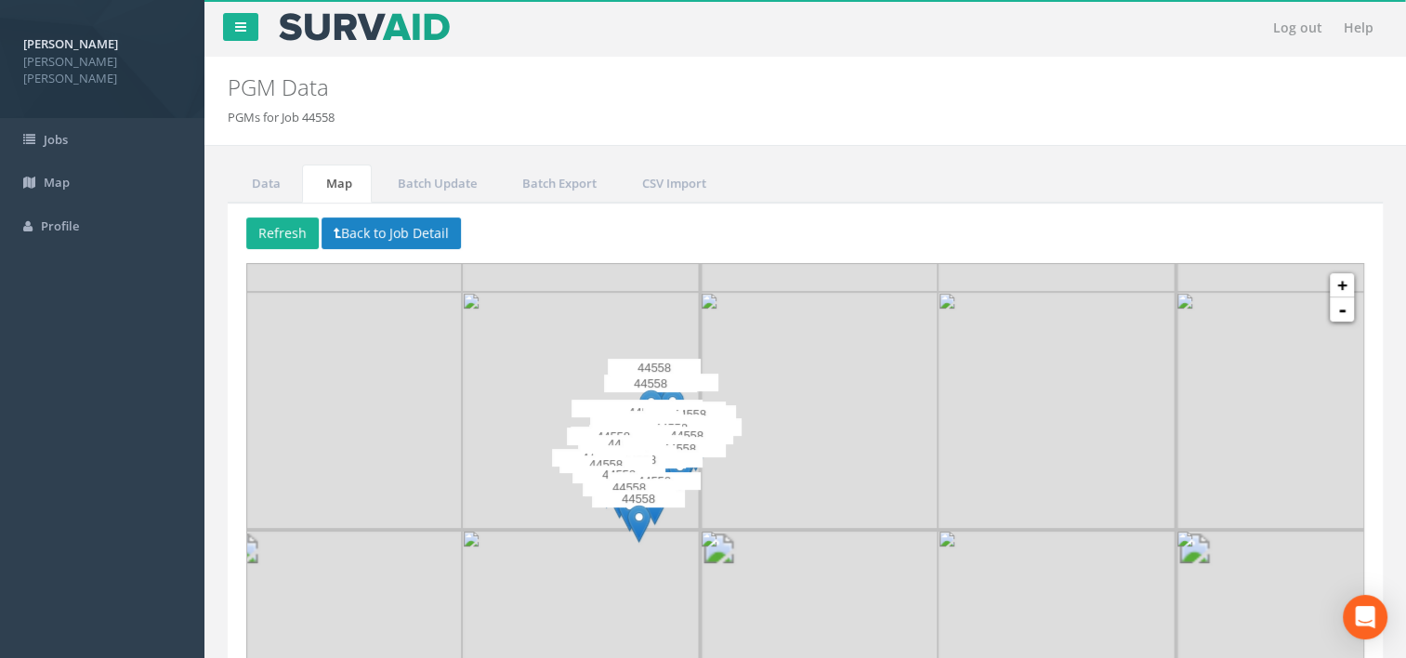
click at [850, 560] on img at bounding box center [819, 649] width 238 height 238
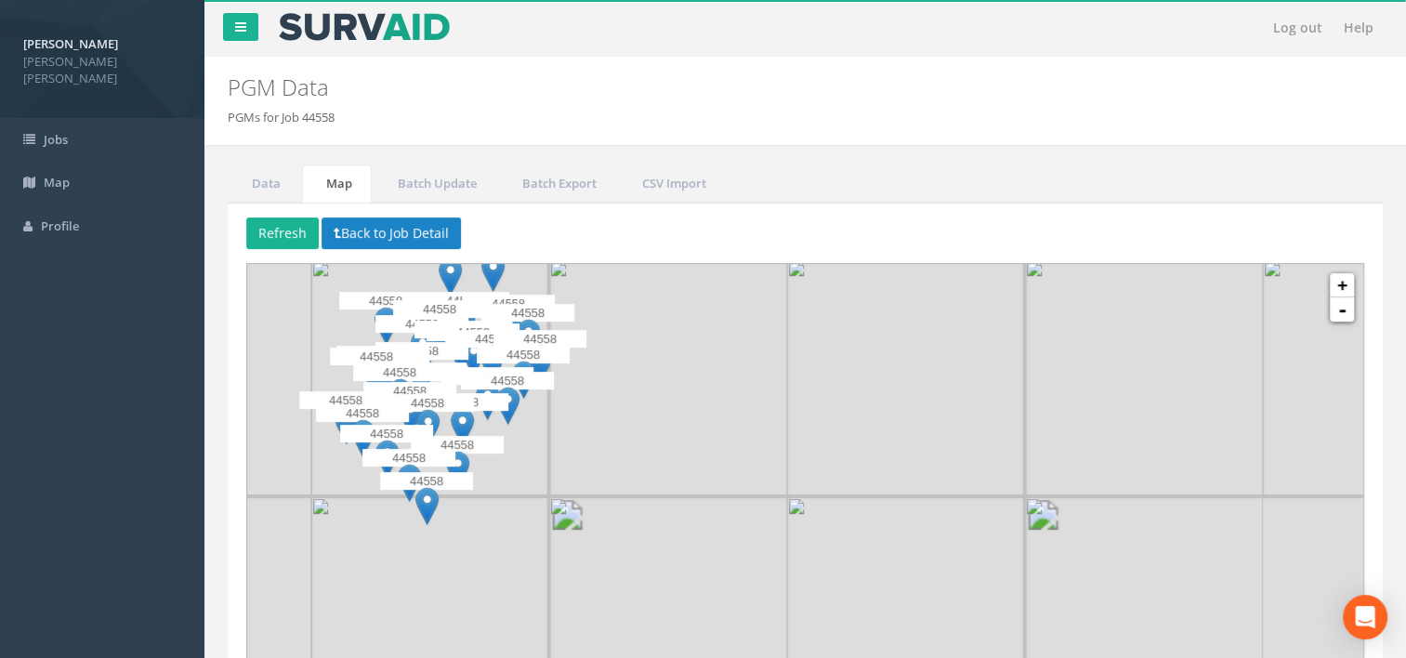
click at [625, 517] on img at bounding box center [668, 616] width 238 height 238
drag, startPoint x: 747, startPoint y: 542, endPoint x: 625, endPoint y: 517, distance: 124.3
click at [625, 517] on img at bounding box center [668, 616] width 238 height 238
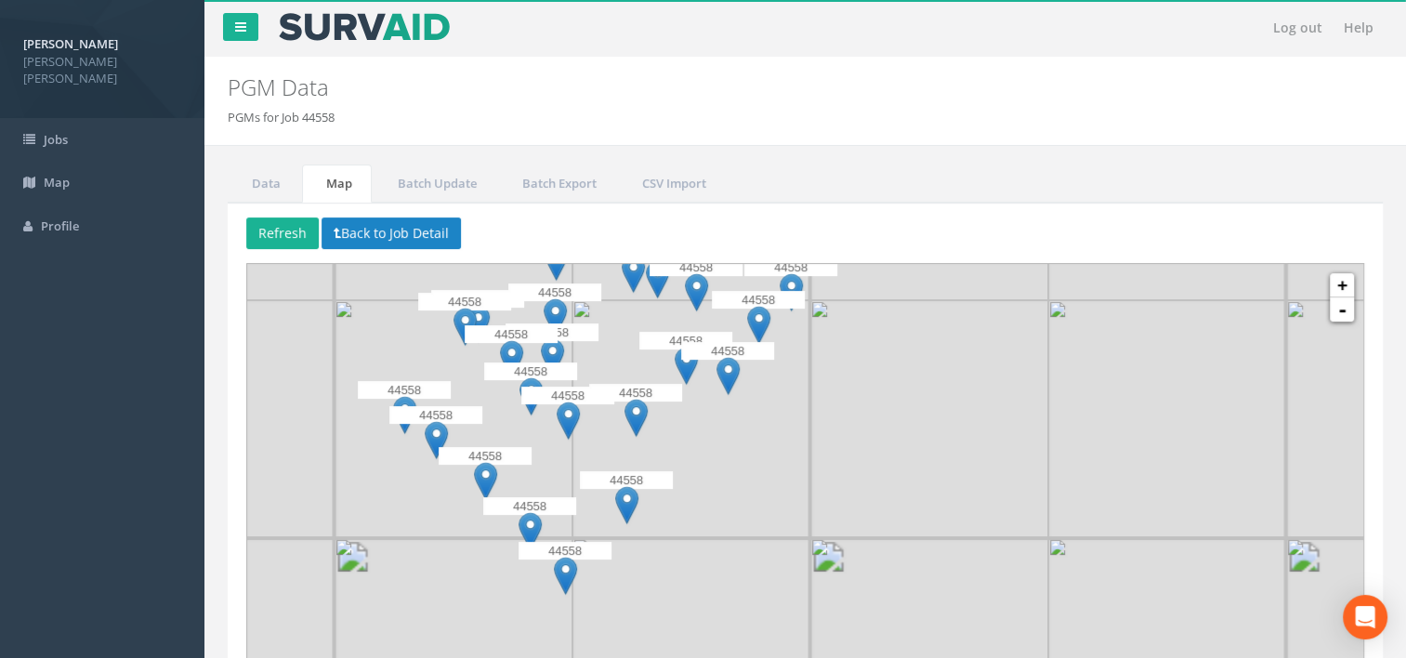
click at [850, 579] on img at bounding box center [929, 657] width 238 height 238
click at [847, 538] on img at bounding box center [929, 657] width 238 height 238
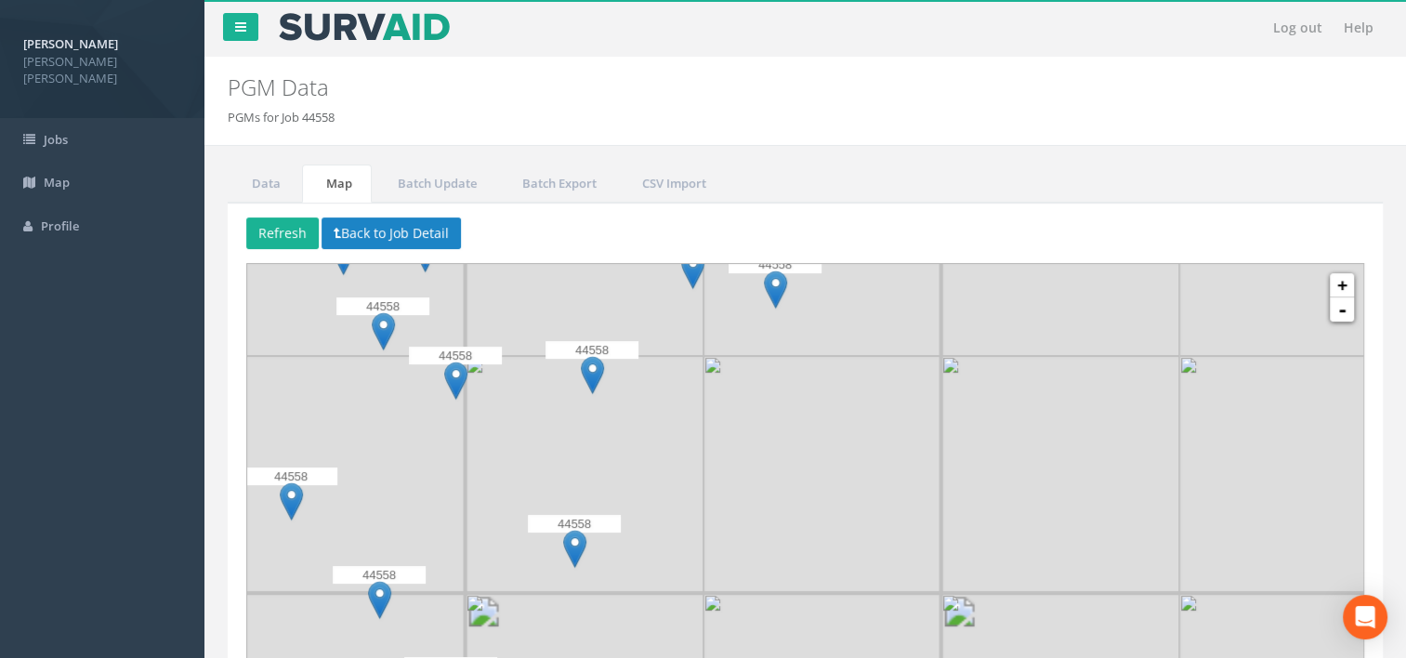
drag, startPoint x: 773, startPoint y: 608, endPoint x: 870, endPoint y: 625, distance: 98.1
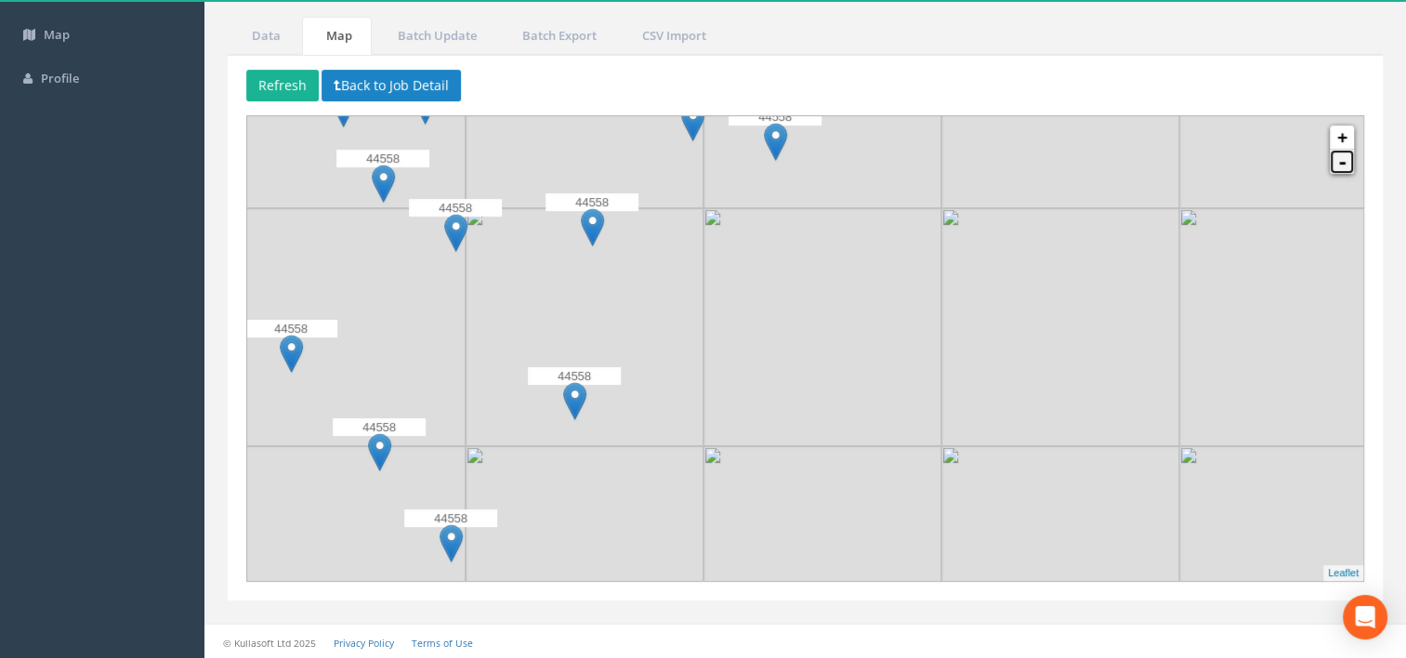
click at [1340, 170] on link "-" at bounding box center [1342, 162] width 24 height 24
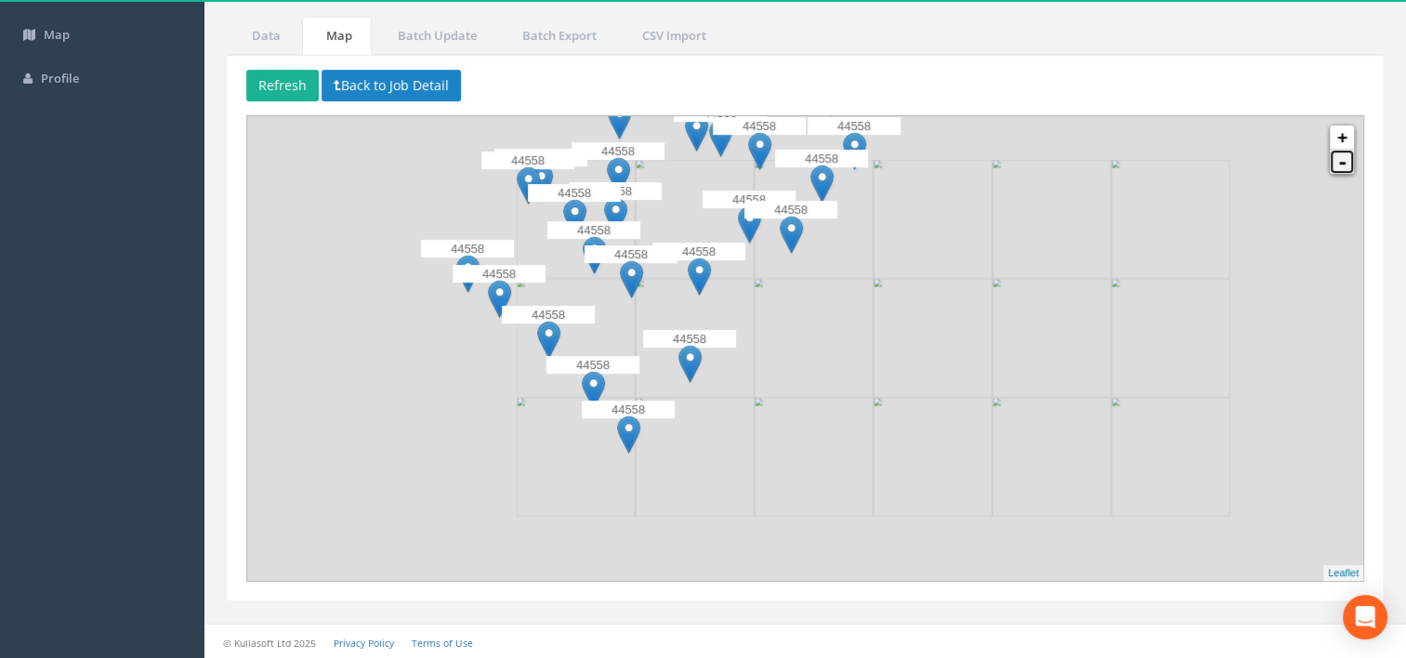
click at [1340, 168] on link "-" at bounding box center [1342, 162] width 24 height 24
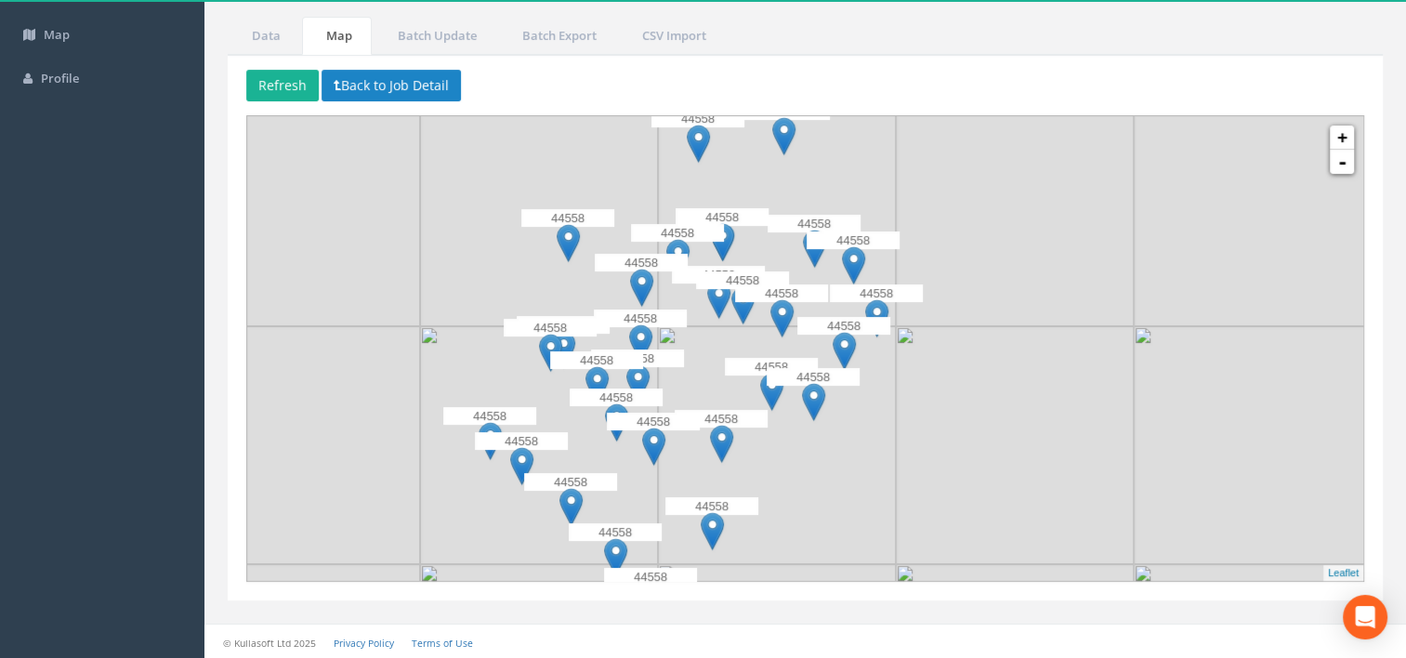
drag, startPoint x: 959, startPoint y: 329, endPoint x: 983, endPoint y: 500, distance: 172.7
click at [983, 500] on img at bounding box center [1015, 445] width 238 height 238
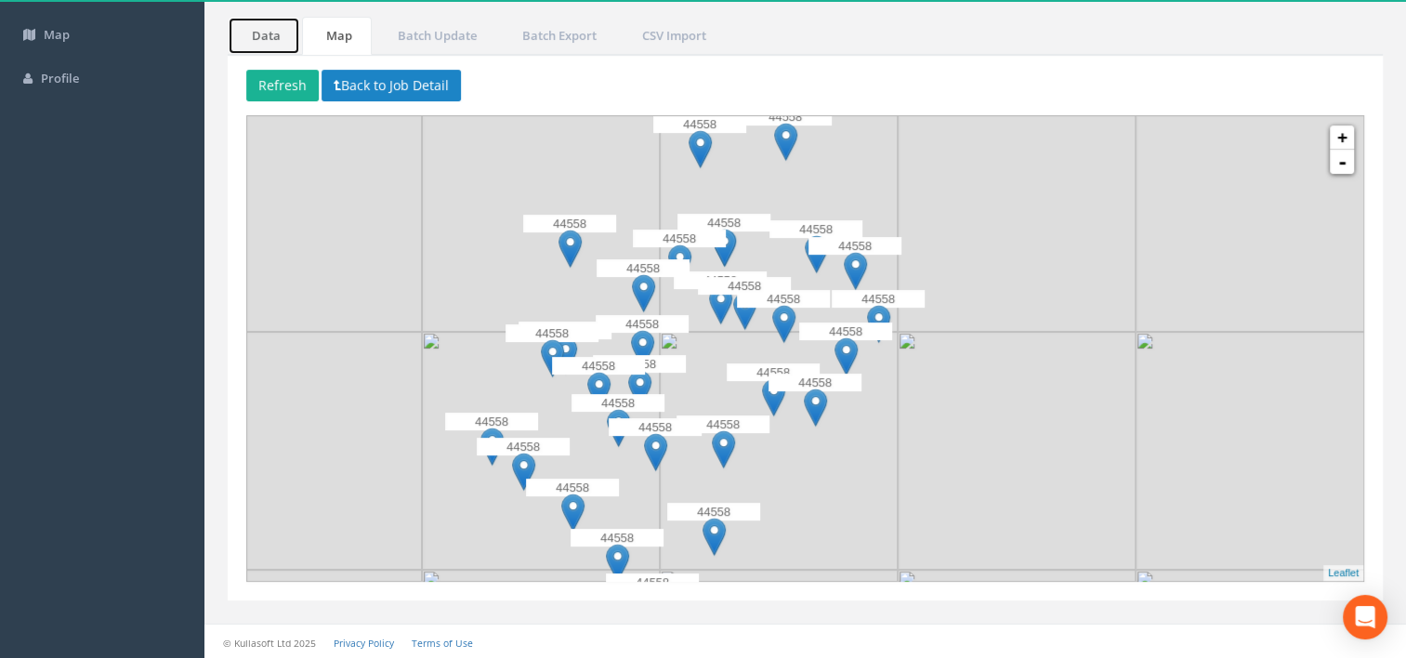
click at [282, 39] on link "Data" at bounding box center [264, 36] width 72 height 38
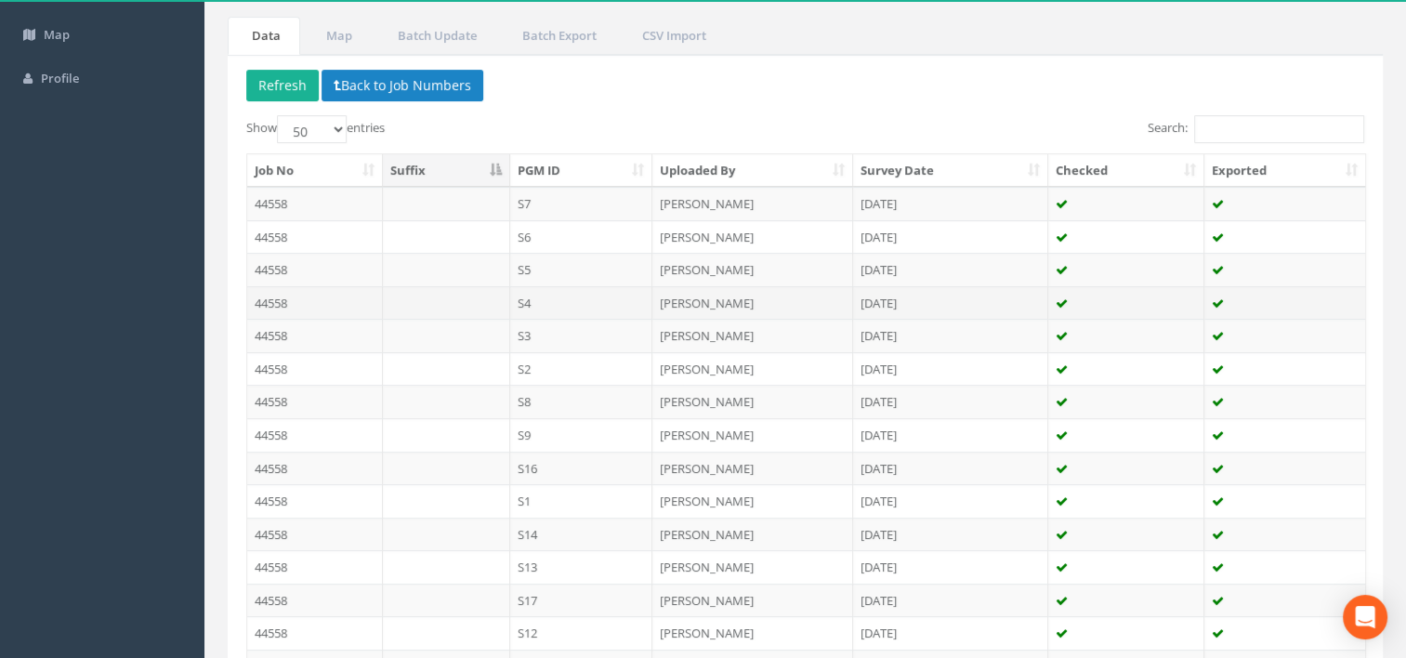
click at [299, 305] on td "44558" at bounding box center [315, 302] width 136 height 33
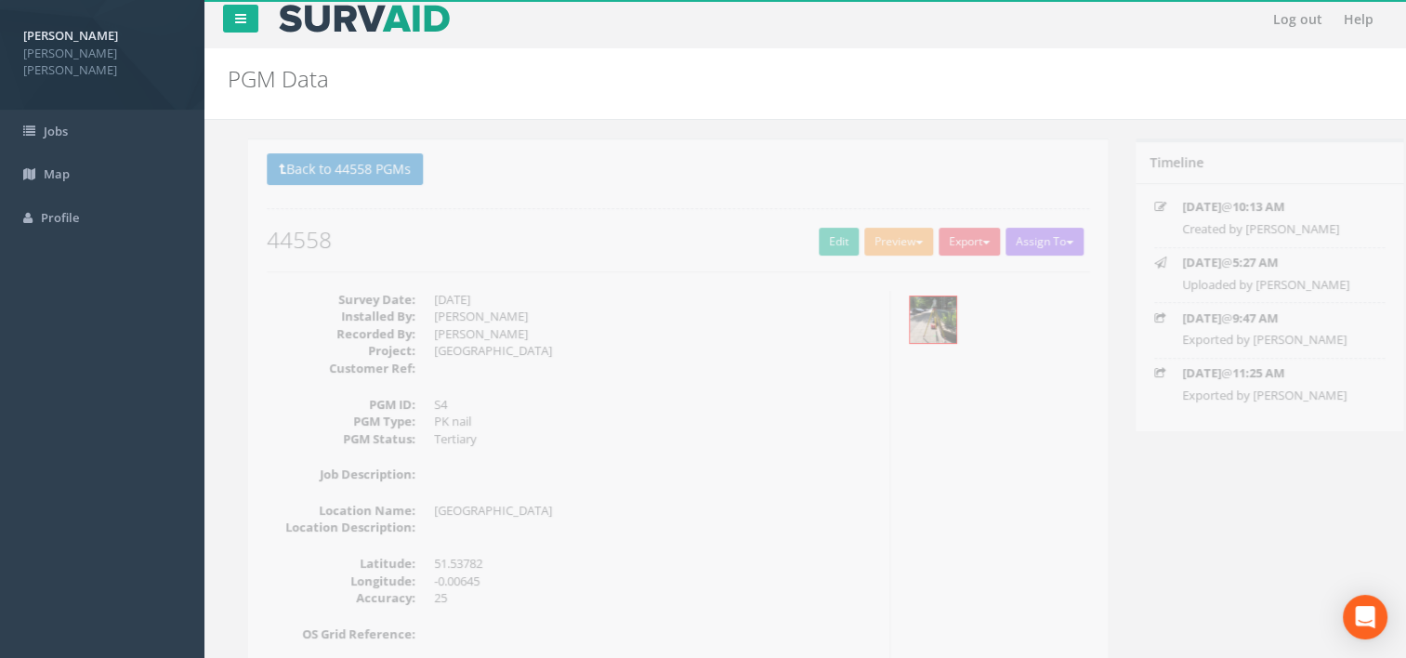
scroll to position [0, 0]
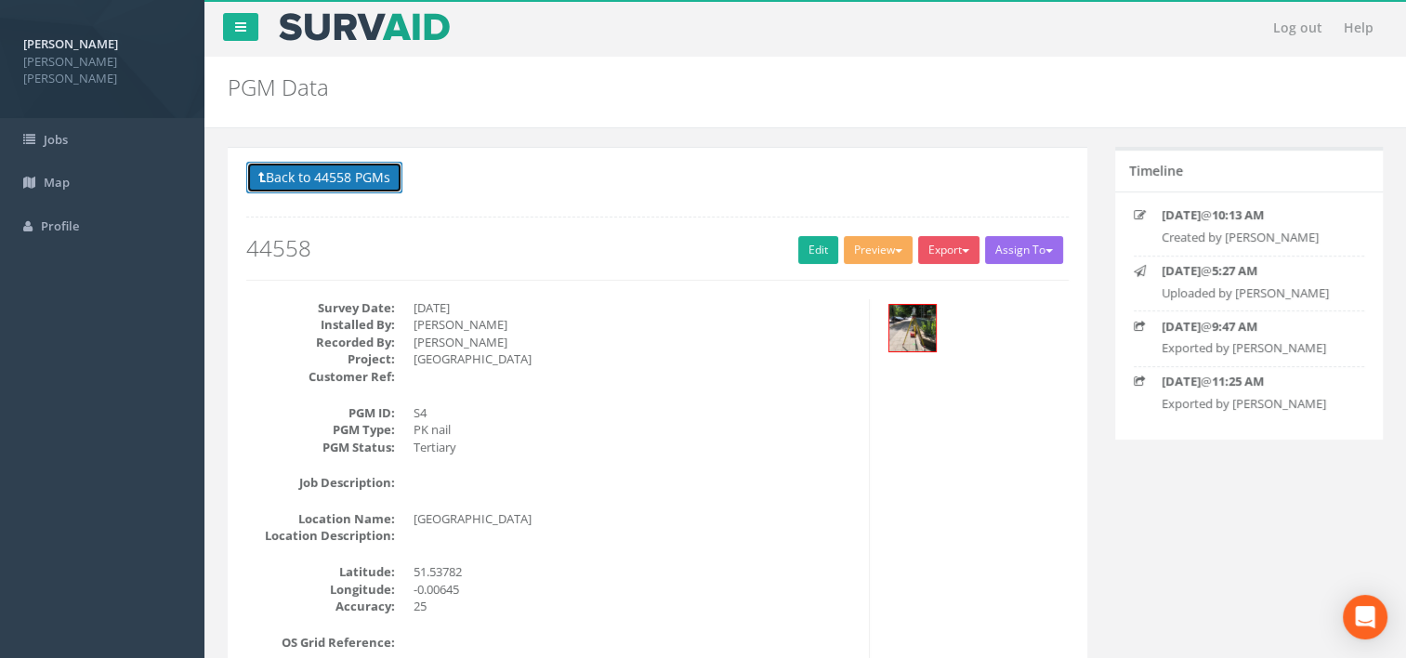
click at [286, 182] on button "Back to 44558 PGMs" at bounding box center [324, 178] width 156 height 32
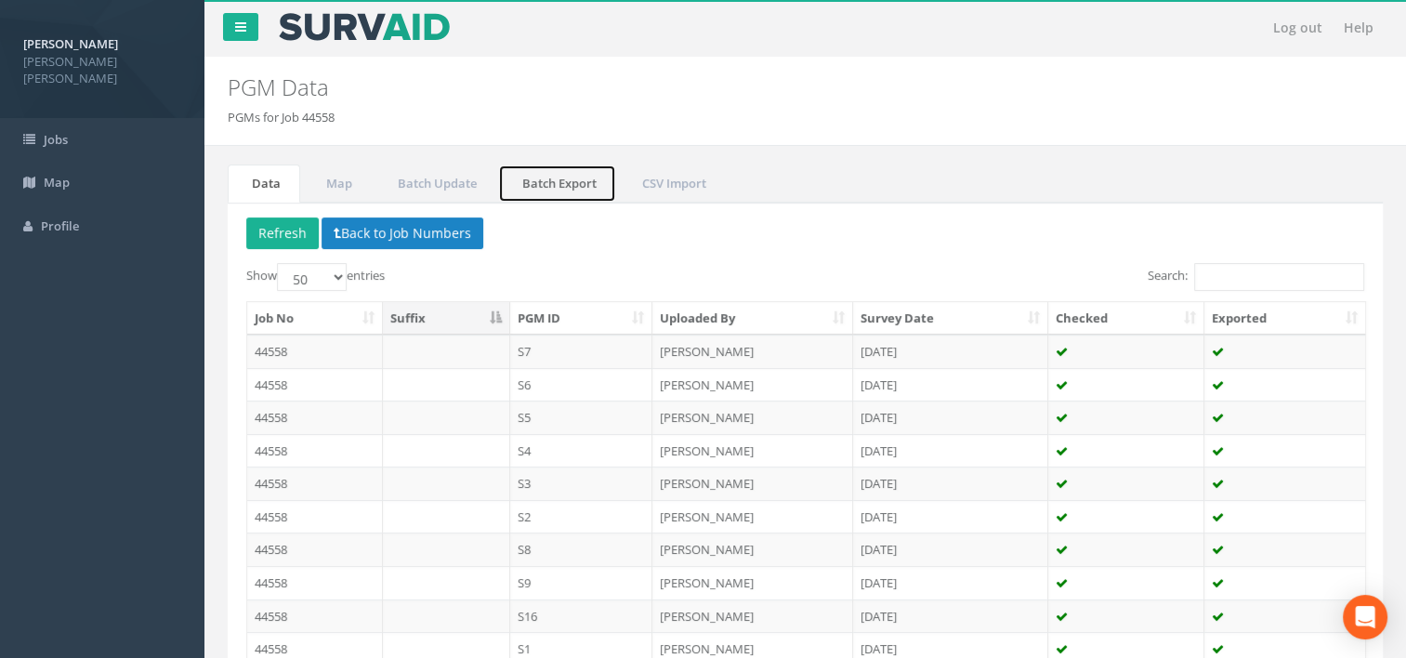
click at [520, 179] on link "Batch Export" at bounding box center [557, 183] width 118 height 38
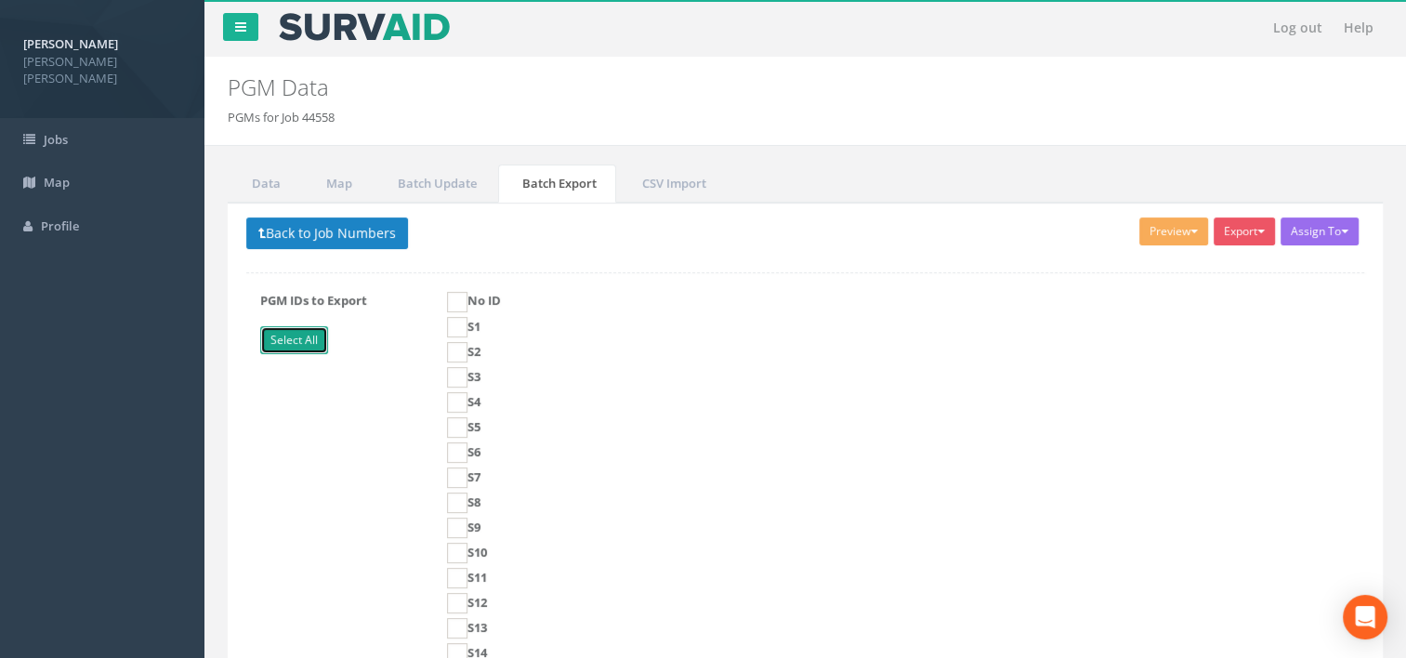
click at [299, 338] on link "Select All" at bounding box center [294, 340] width 68 height 28
checkbox input "true"
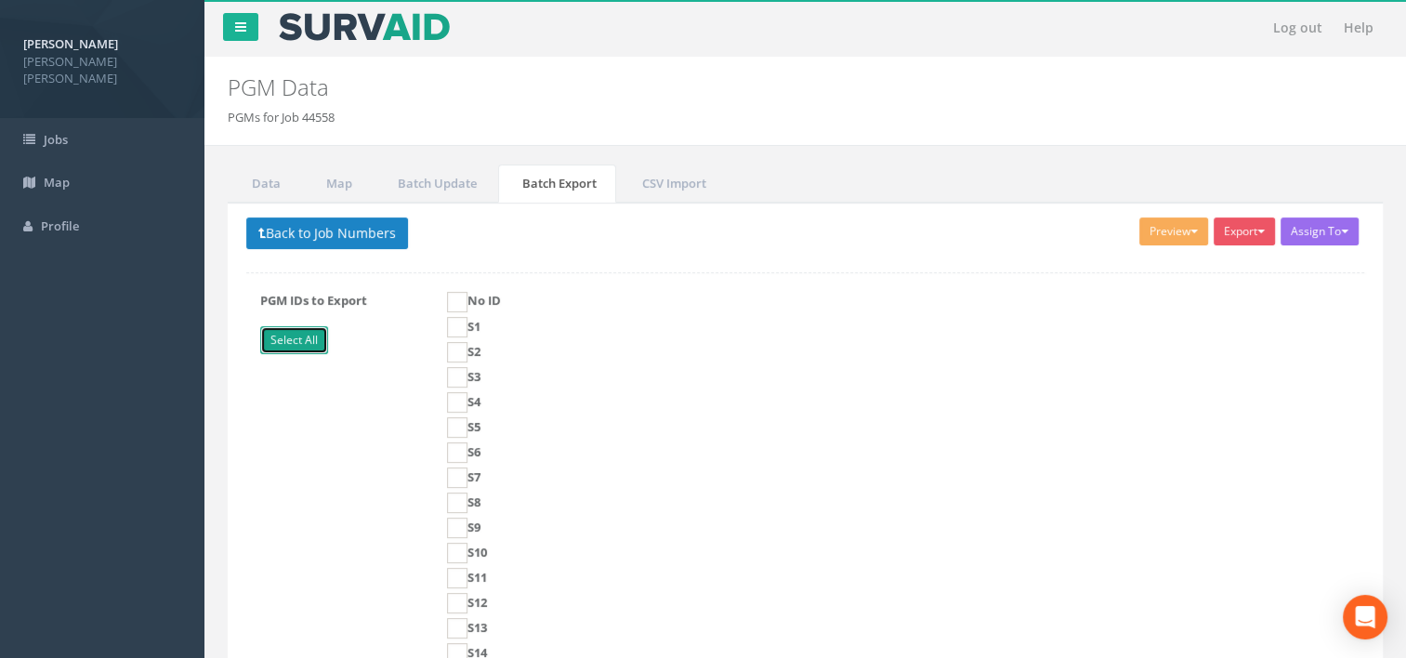
checkbox input "true"
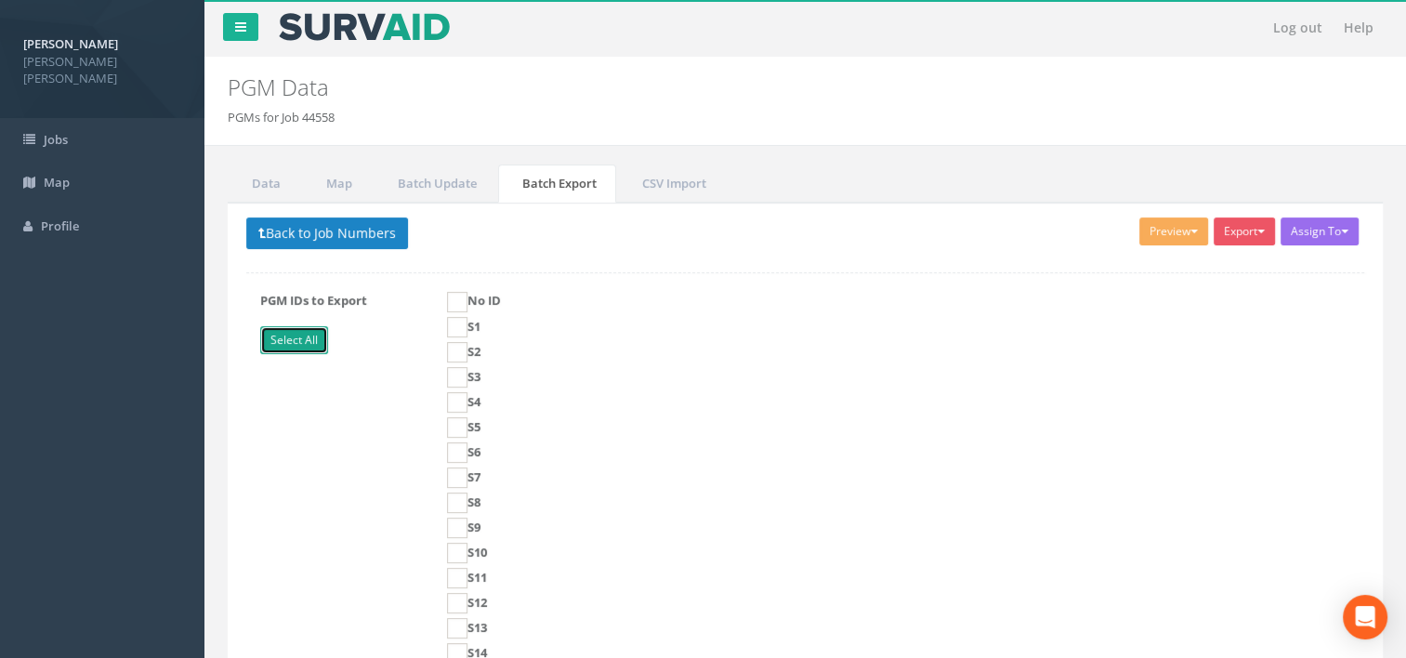
checkbox input "true"
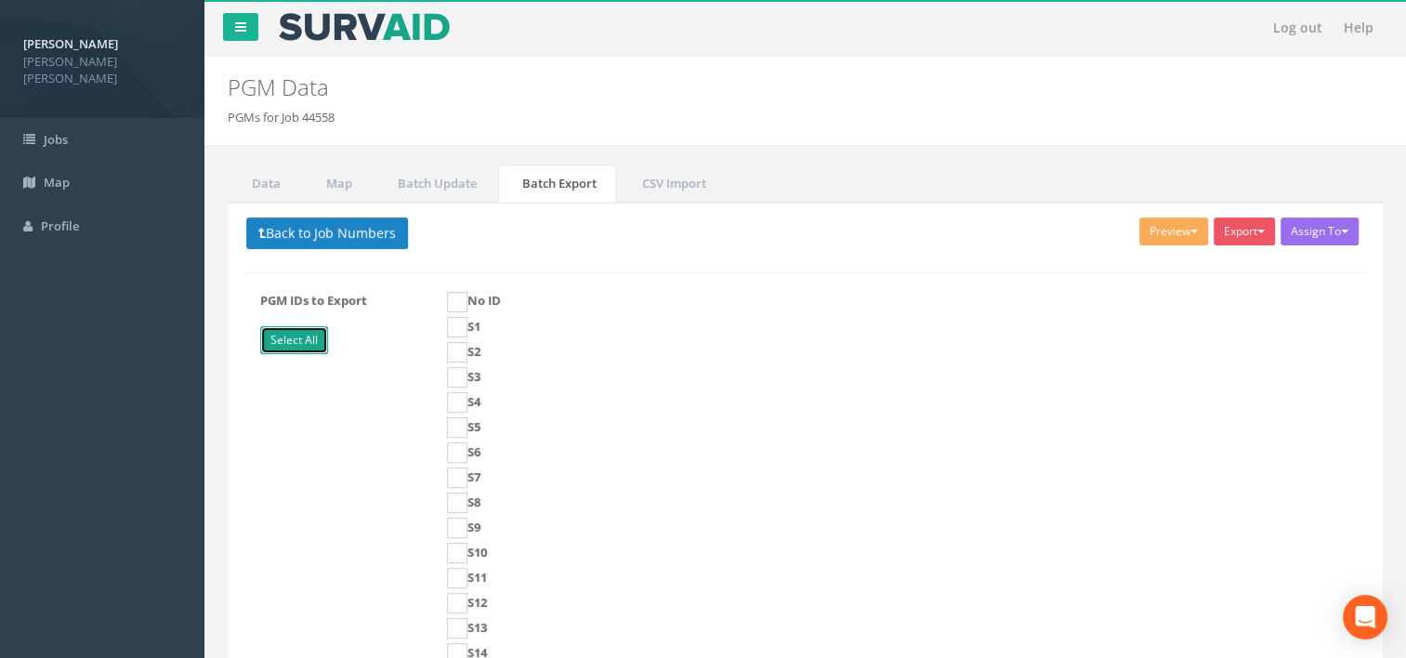
checkbox input "true"
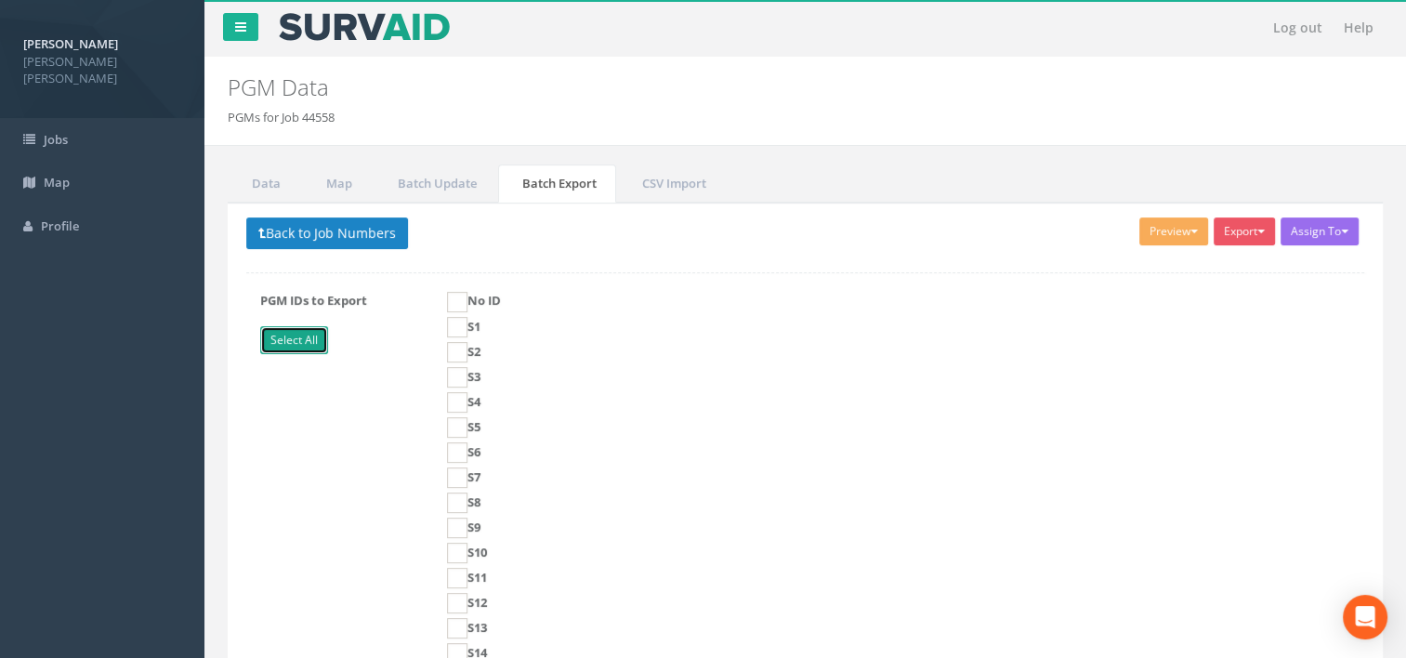
checkbox input "true"
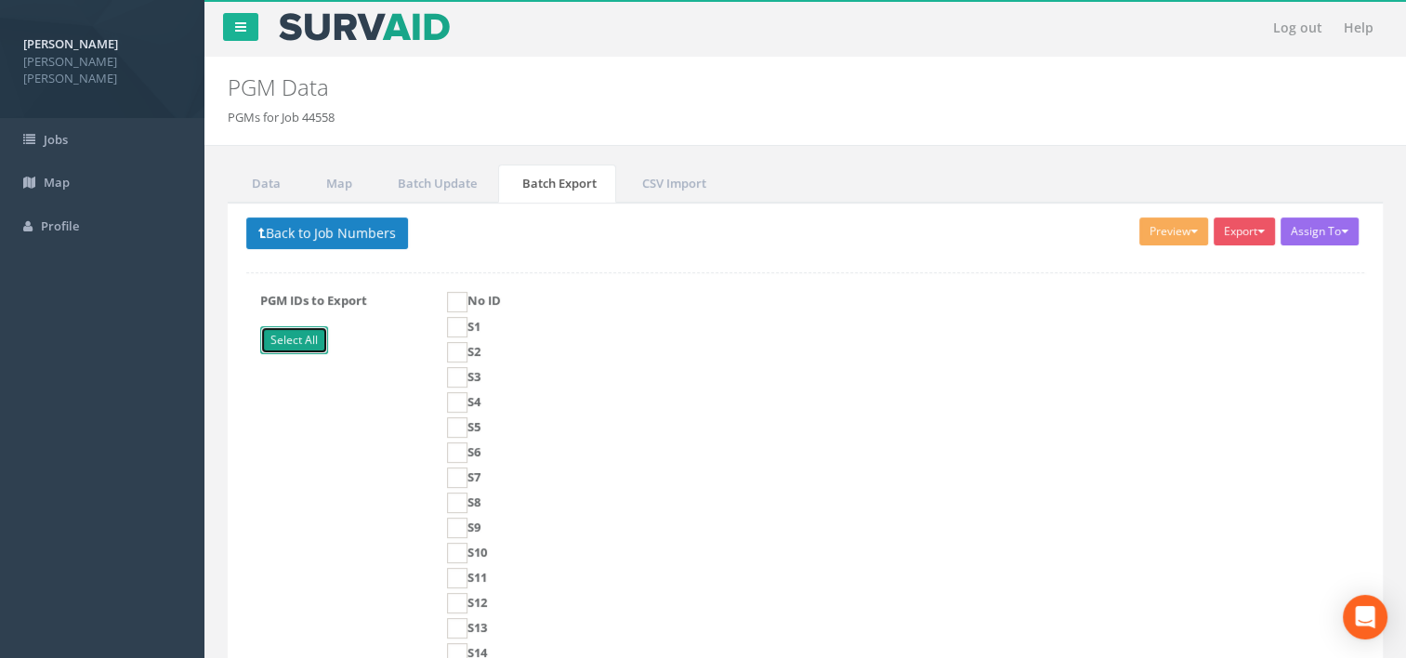
checkbox input "true"
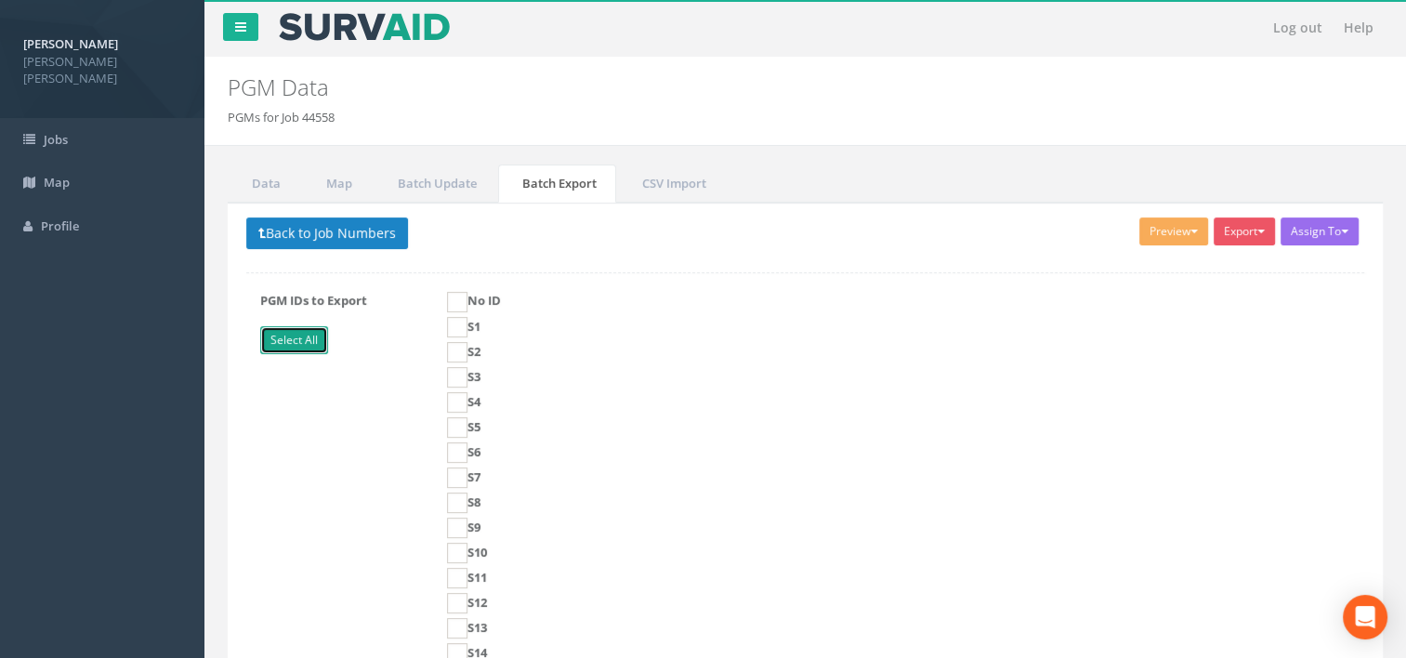
checkbox input "true"
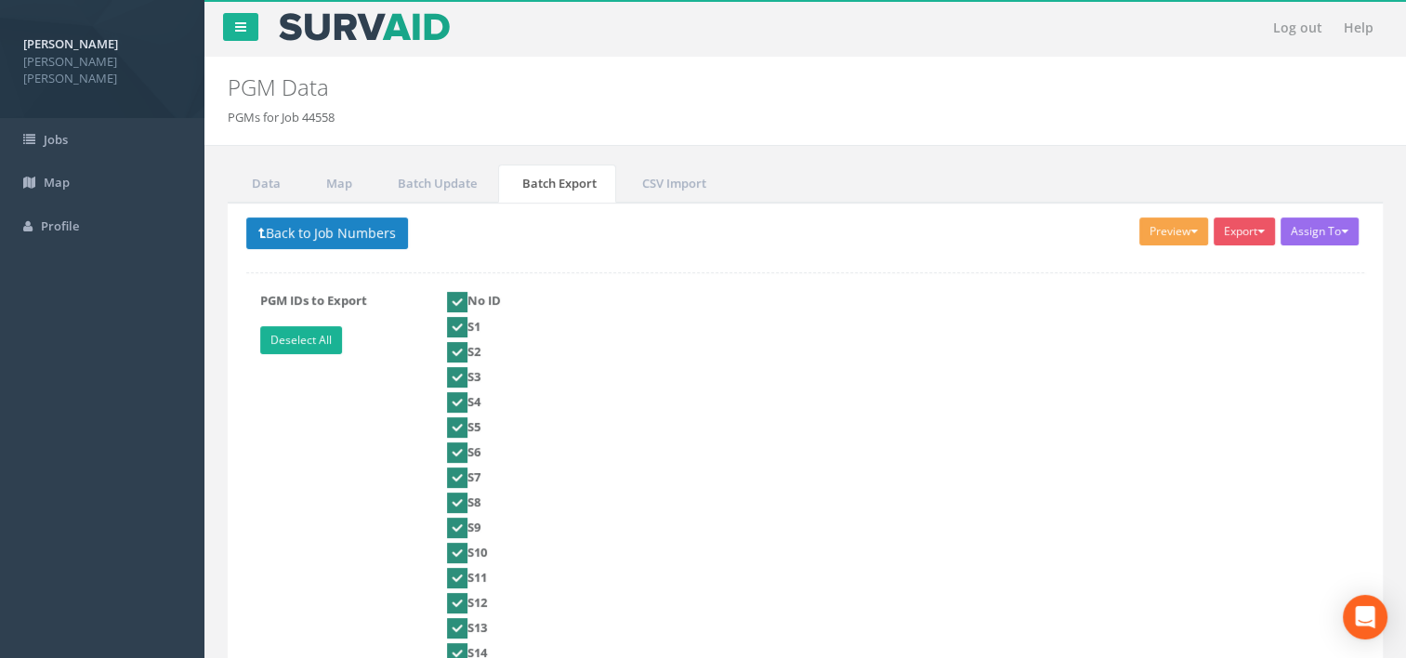
click at [1149, 235] on button "Preview" at bounding box center [1173, 231] width 69 height 28
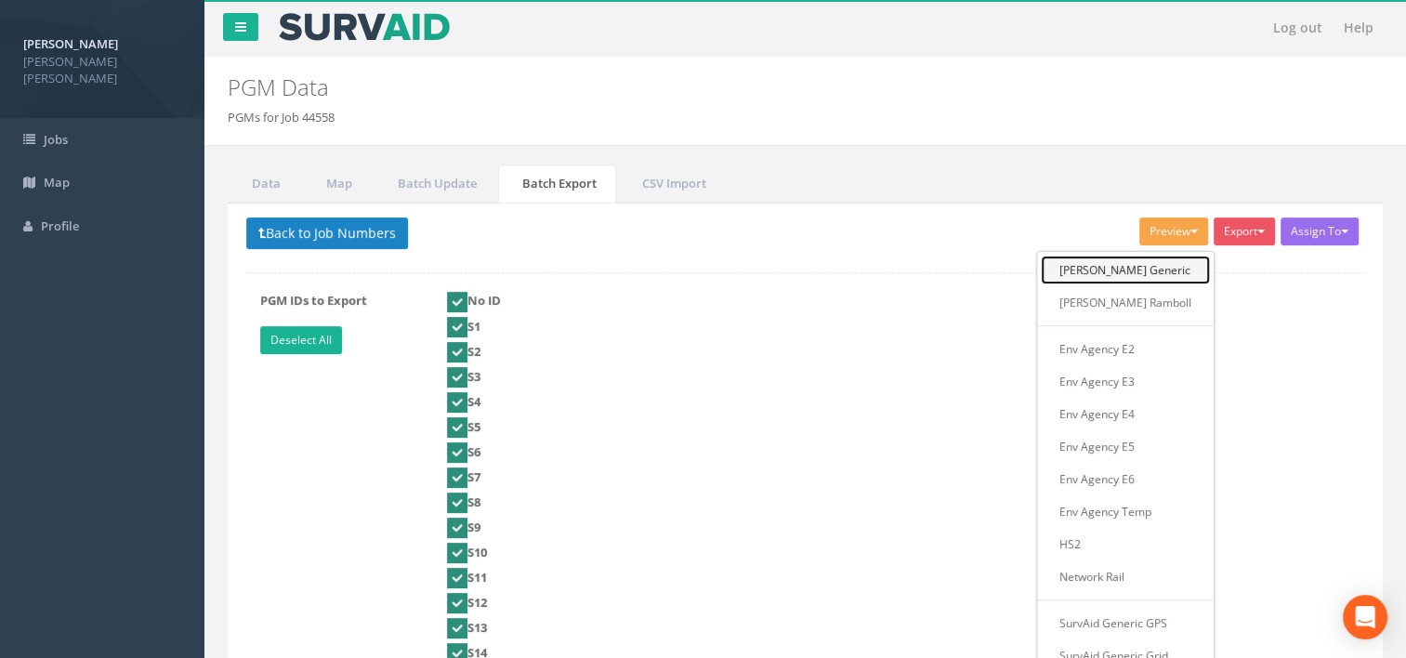
click at [1130, 264] on link "Plowman Generic" at bounding box center [1125, 270] width 169 height 29
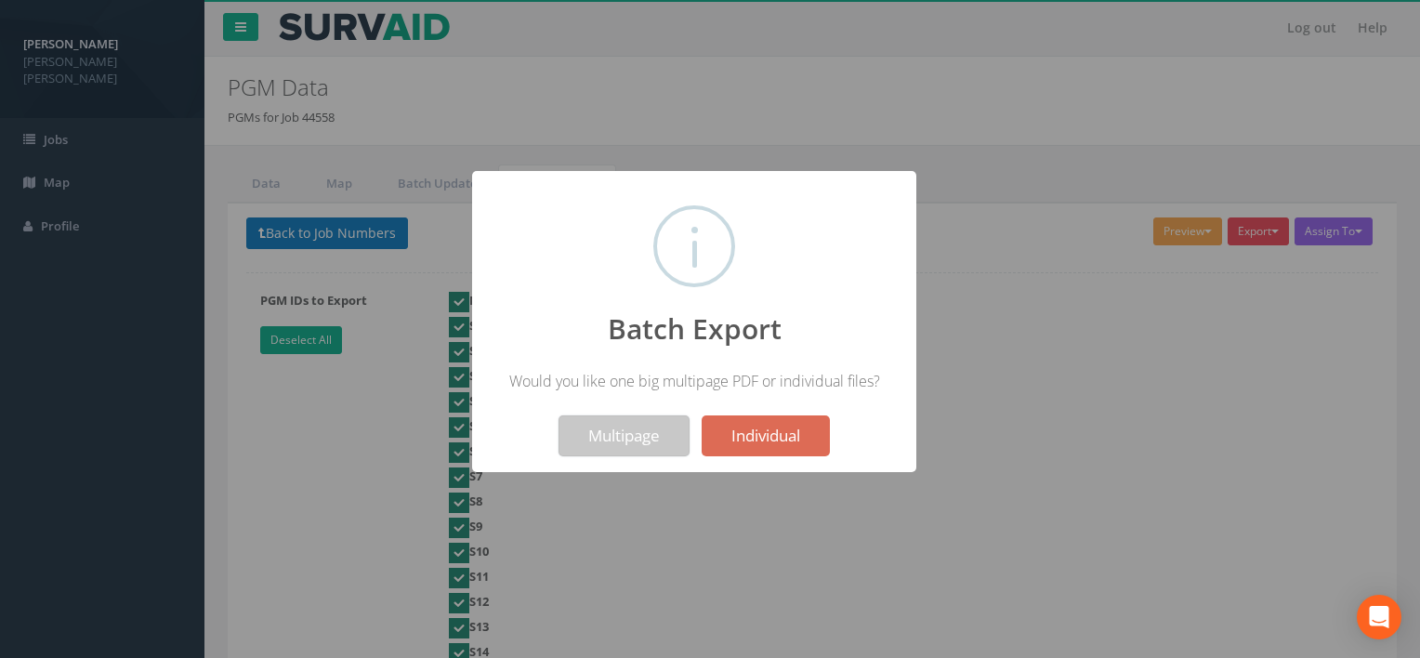
click at [654, 424] on button "Multipage" at bounding box center [624, 435] width 131 height 41
